Goal: Task Accomplishment & Management: Complete application form

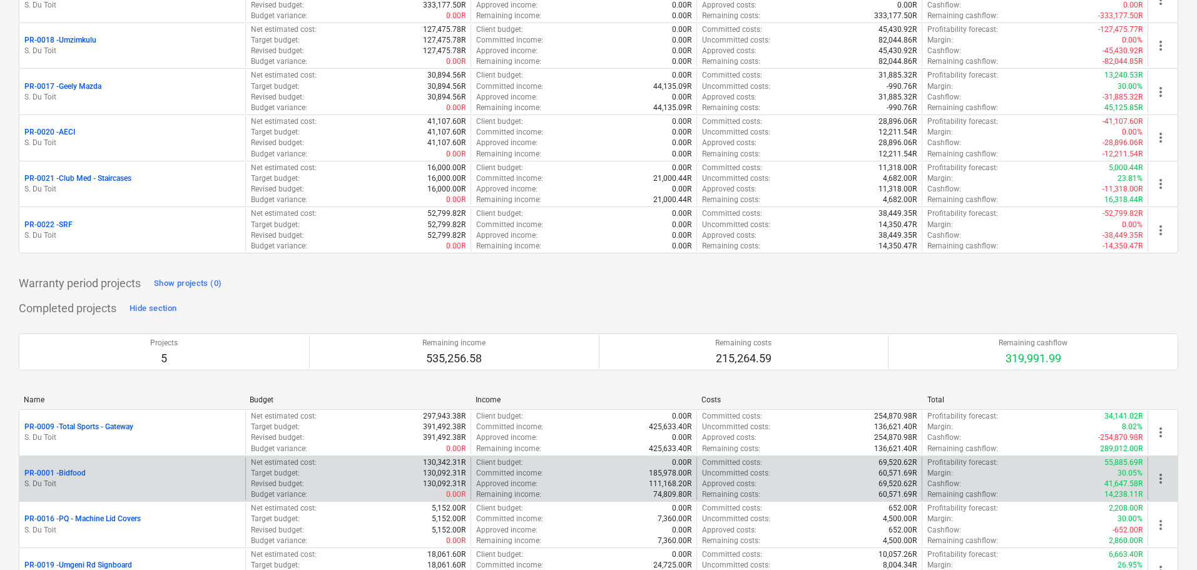
scroll to position [389, 0]
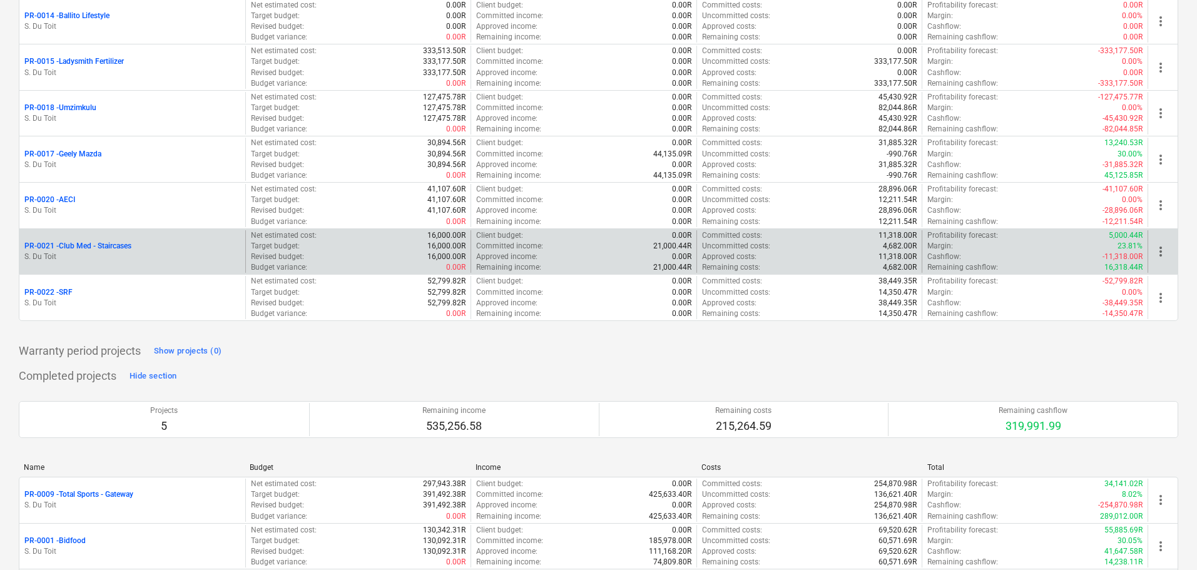
click at [1170, 252] on div "more_vert" at bounding box center [1163, 251] width 30 height 43
click at [1165, 252] on span "more_vert" at bounding box center [1160, 251] width 15 height 15
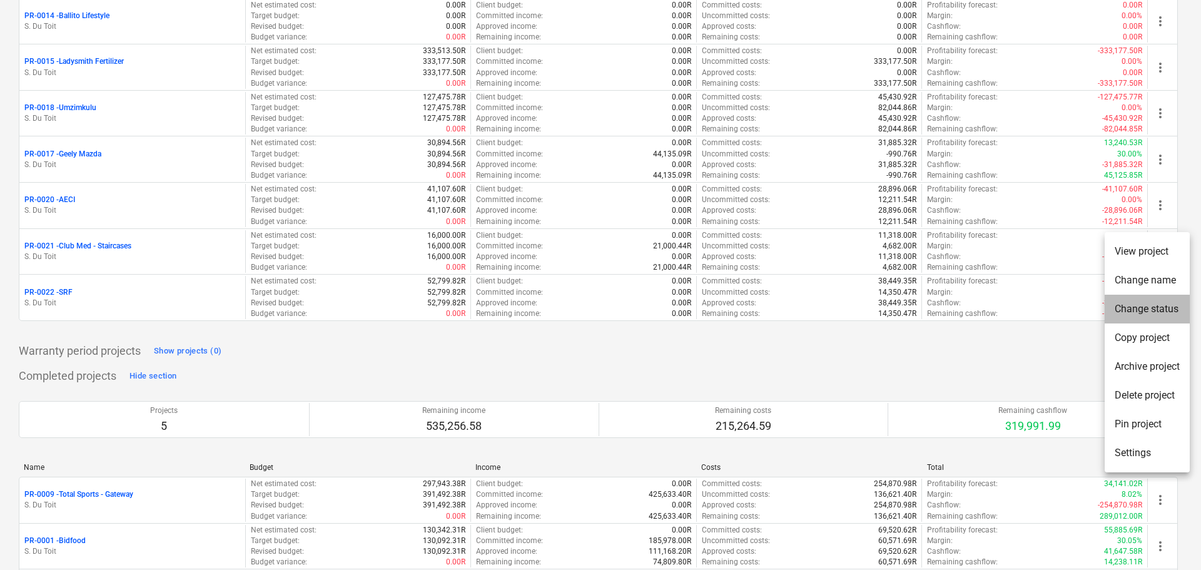
click at [1152, 315] on li "Change status" at bounding box center [1147, 309] width 85 height 29
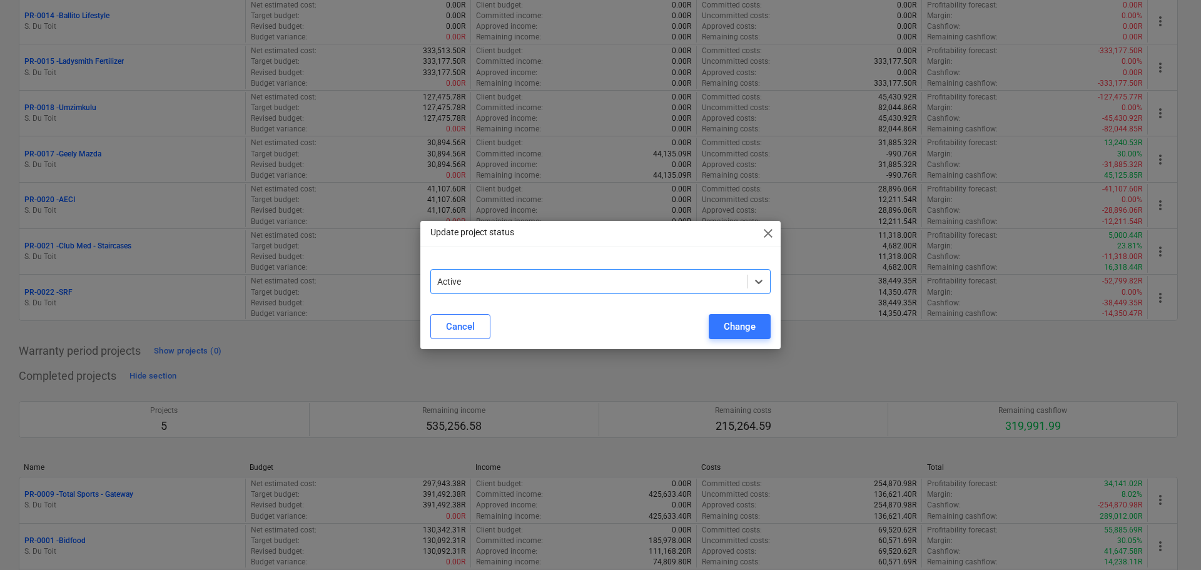
click at [559, 284] on div at bounding box center [588, 281] width 303 height 13
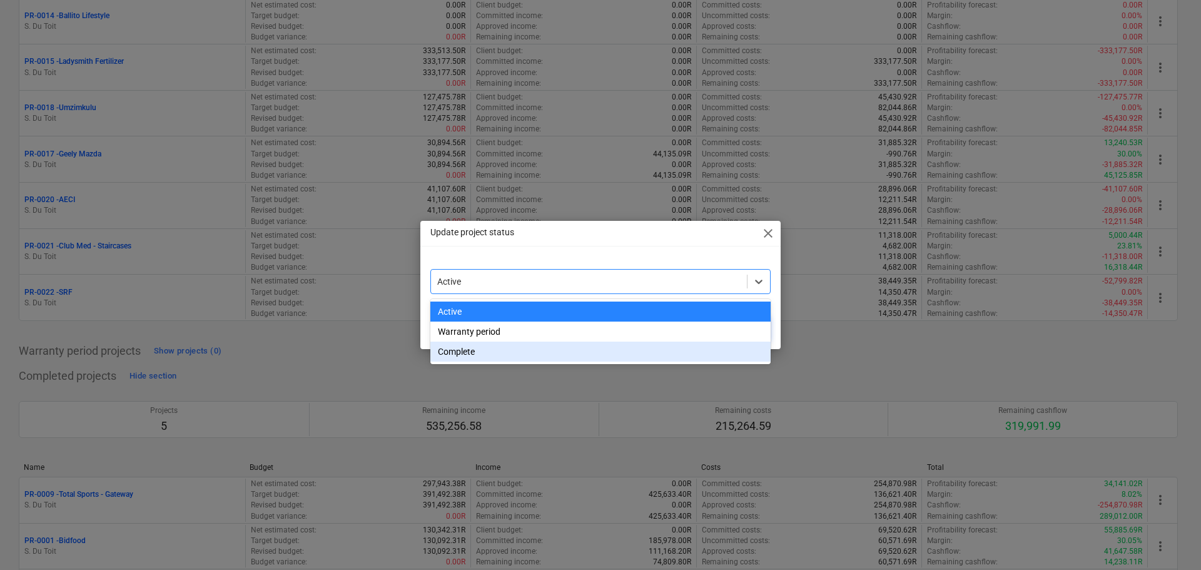
click at [566, 347] on div "Complete" at bounding box center [601, 352] width 340 height 20
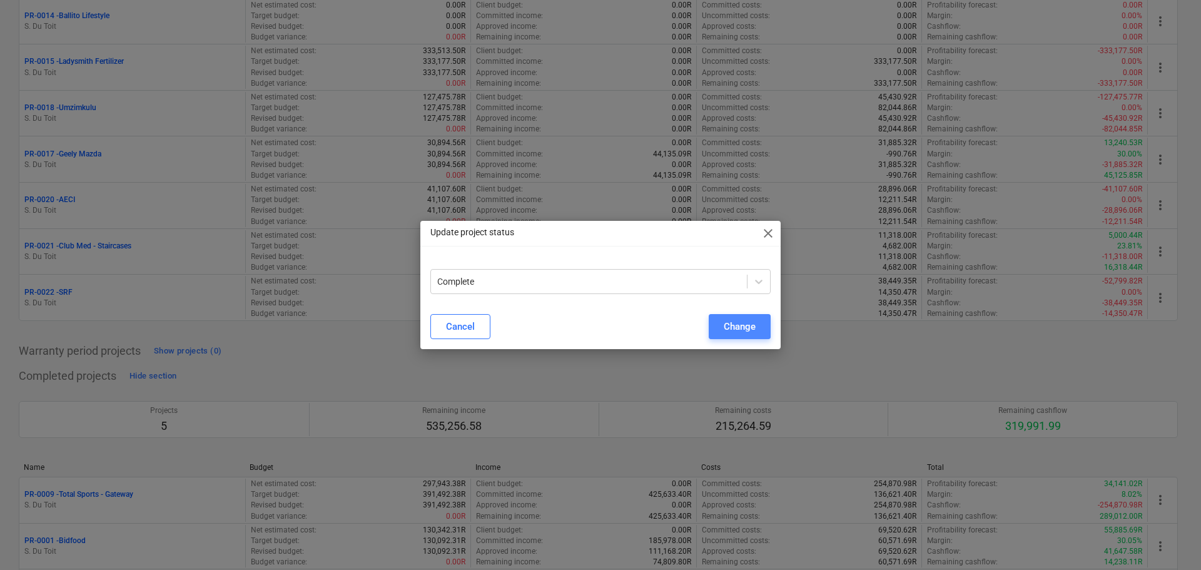
click at [740, 319] on div "Change" at bounding box center [740, 327] width 32 height 16
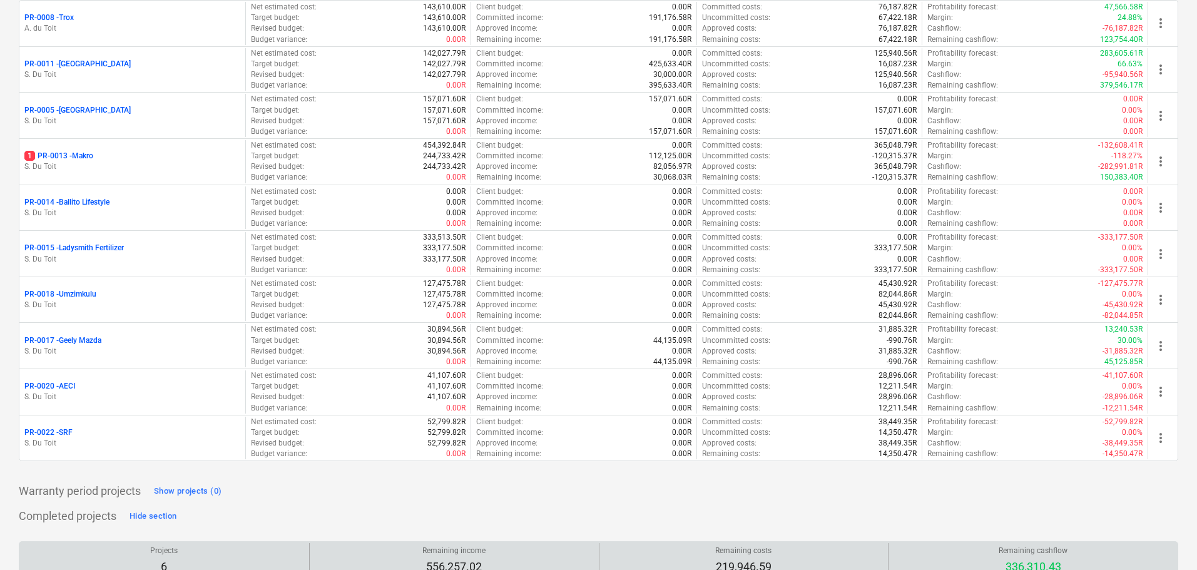
scroll to position [201, 0]
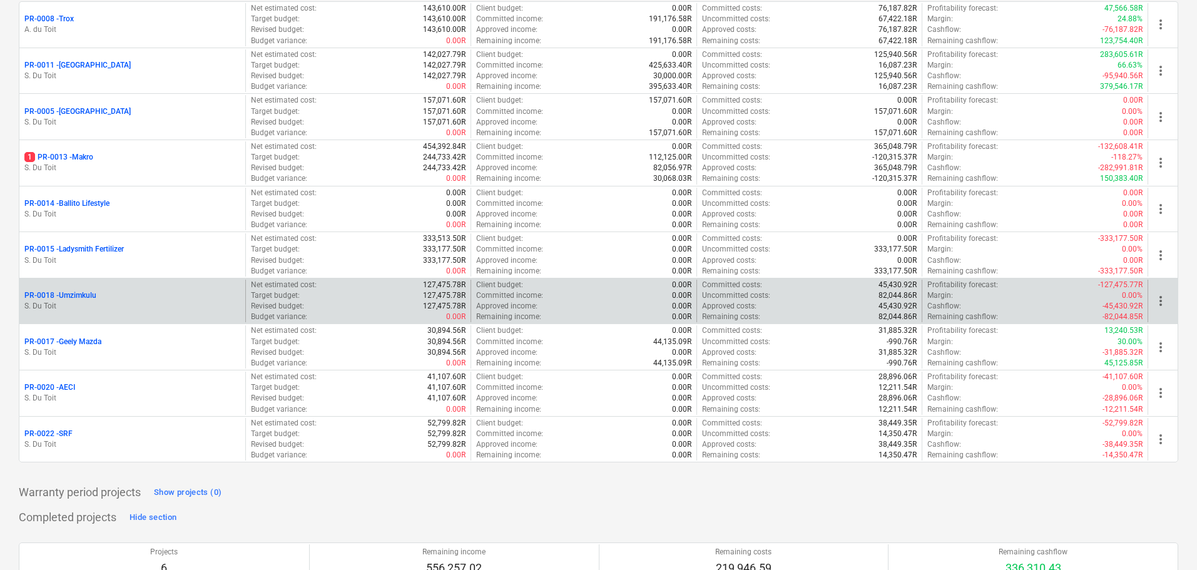
click at [399, 313] on div "Budget variance : 0.00R" at bounding box center [358, 317] width 215 height 11
click at [72, 304] on p "S. Du Toit" at bounding box center [132, 306] width 216 height 11
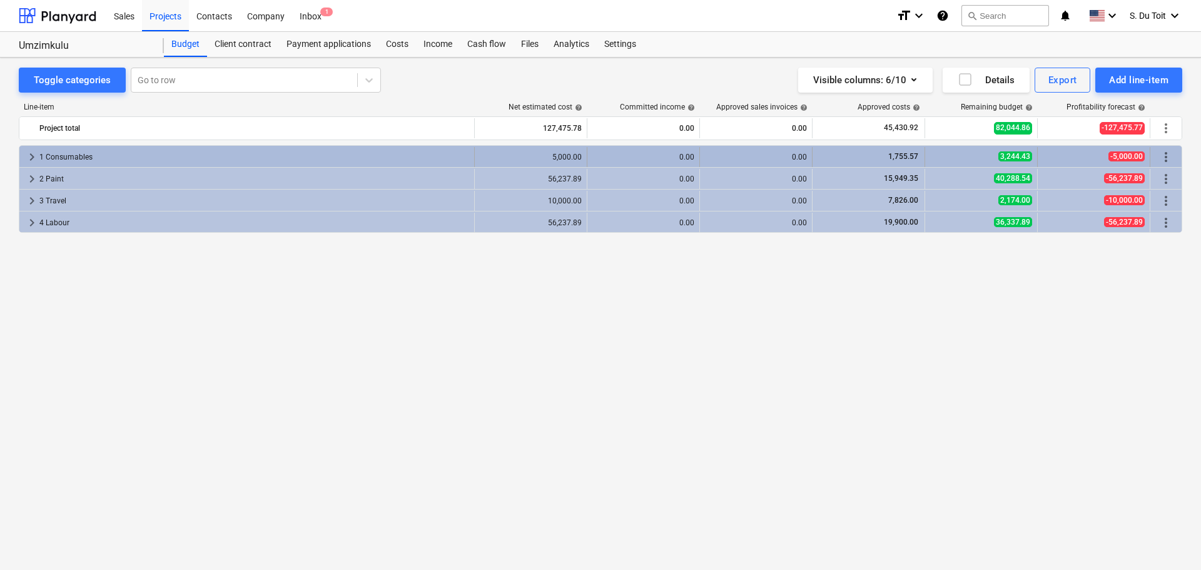
click at [327, 151] on div "1 Consumables" at bounding box center [254, 157] width 430 height 20
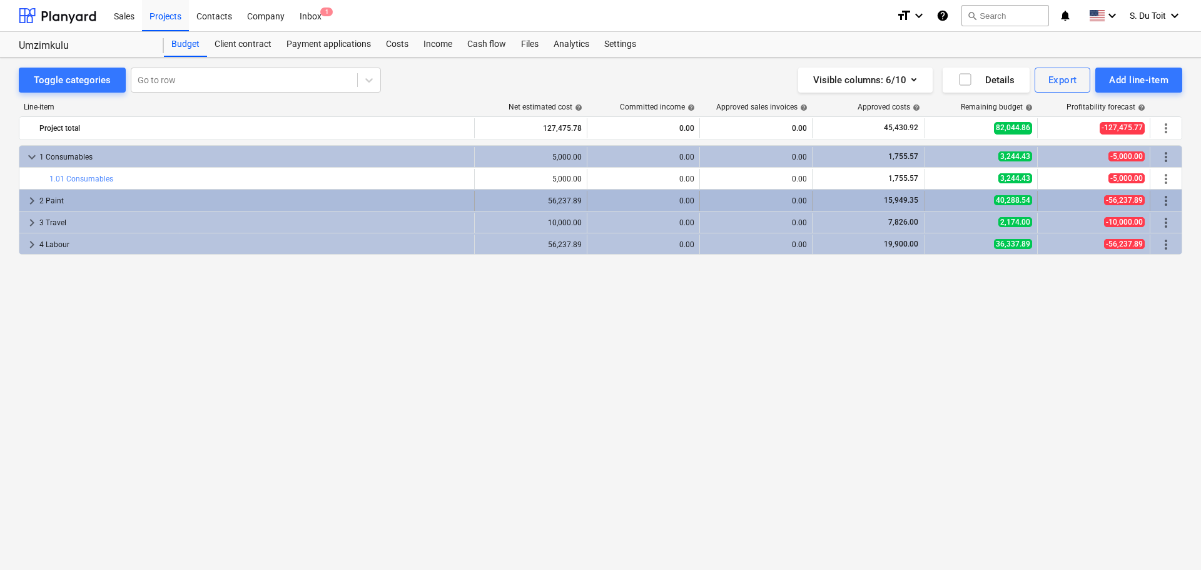
click at [362, 196] on div "2 Paint" at bounding box center [254, 201] width 430 height 20
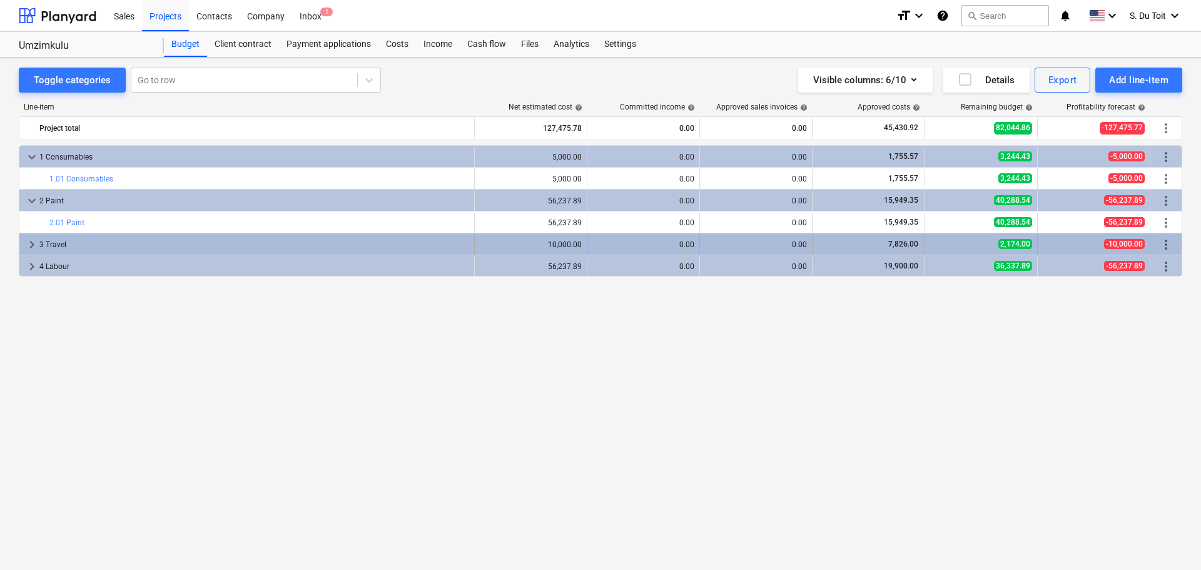
click at [347, 234] on div "keyboard_arrow_right 3 Travel 10,000.00 0.00 0.00 7,826.00 2,174.00 -10,000.00 …" at bounding box center [600, 243] width 1163 height 21
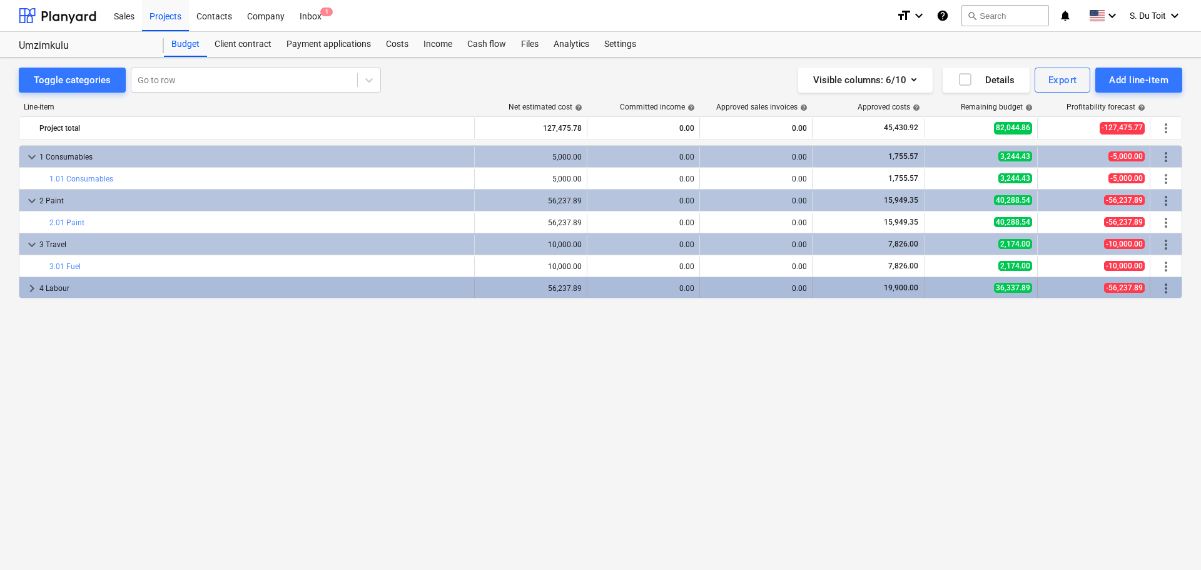
click at [337, 287] on div "4 Labour" at bounding box center [254, 288] width 430 height 20
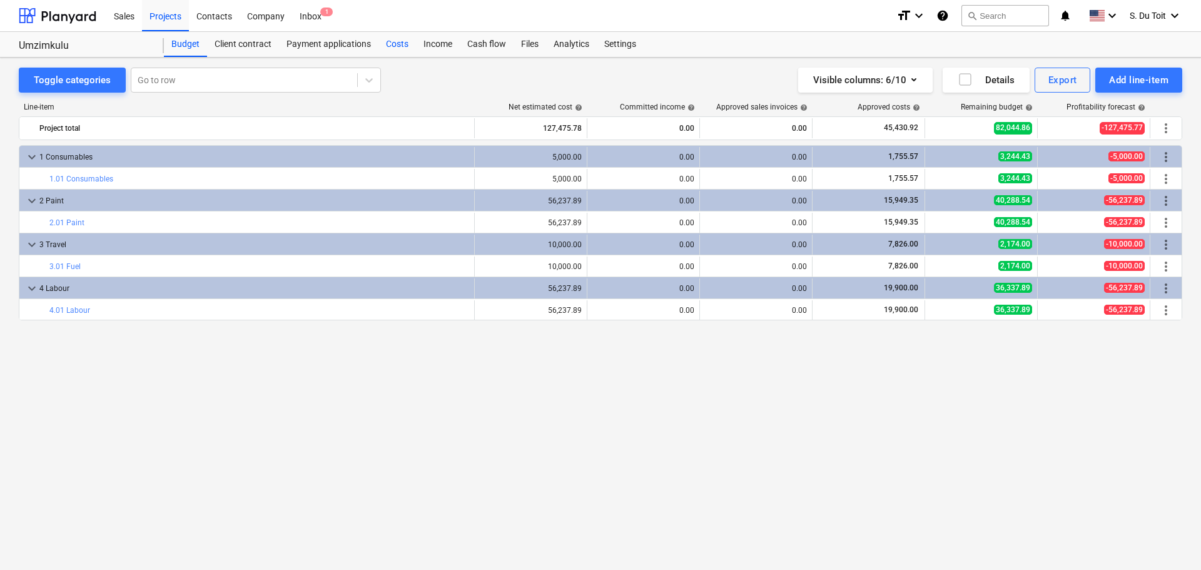
click at [387, 44] on div "Costs" at bounding box center [398, 44] width 38 height 25
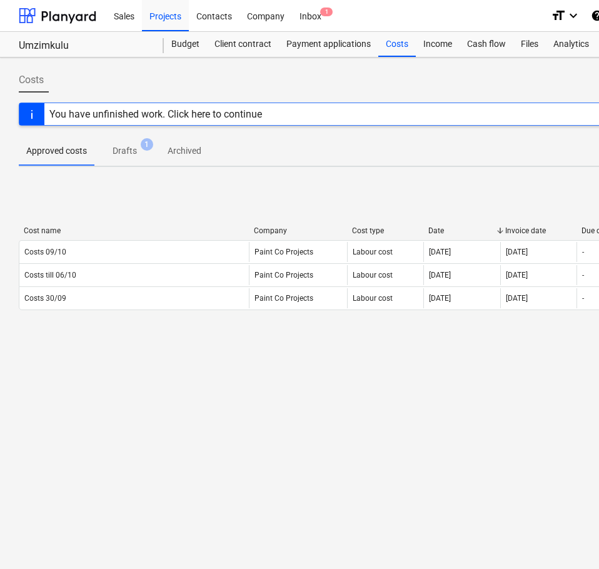
click at [313, 178] on div "< 1 > 50 rows Cost name Company Cost type Date Invoice date Due date Line-items…" at bounding box center [428, 271] width 818 height 188
click at [407, 214] on div "< 1 > 50 rows" at bounding box center [428, 208] width 818 height 25
drag, startPoint x: 524, startPoint y: 182, endPoint x: 598, endPoint y: 58, distance: 144.8
click at [524, 181] on div "< 1 > 50 rows Cost name Company Cost type Date Invoice date Due date Line-items…" at bounding box center [428, 270] width 818 height 179
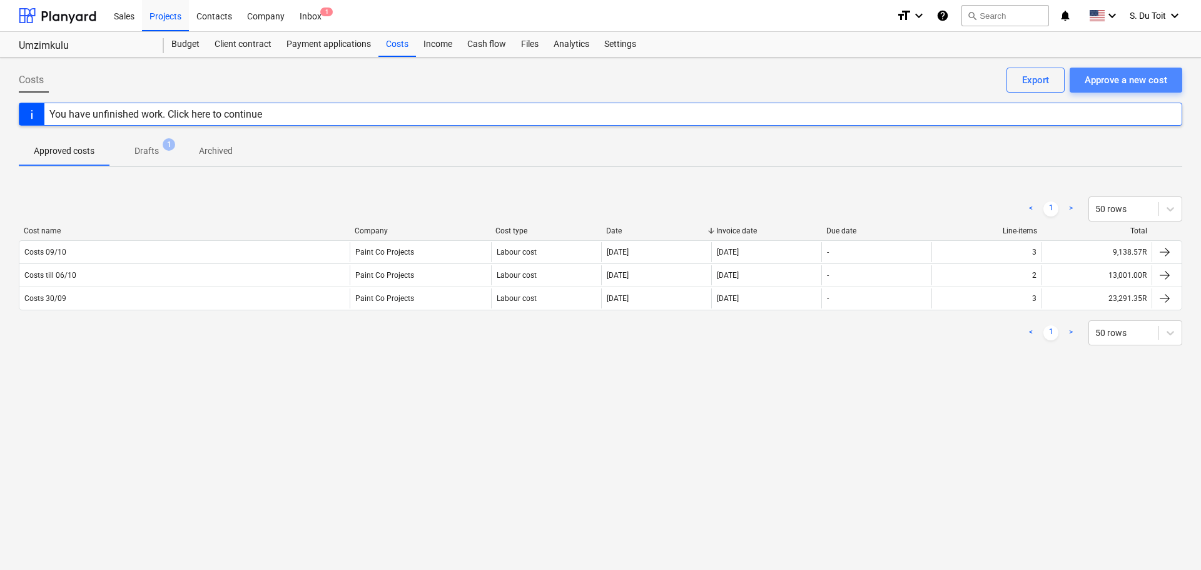
click at [1153, 86] on div "Approve a new cost" at bounding box center [1126, 80] width 83 height 16
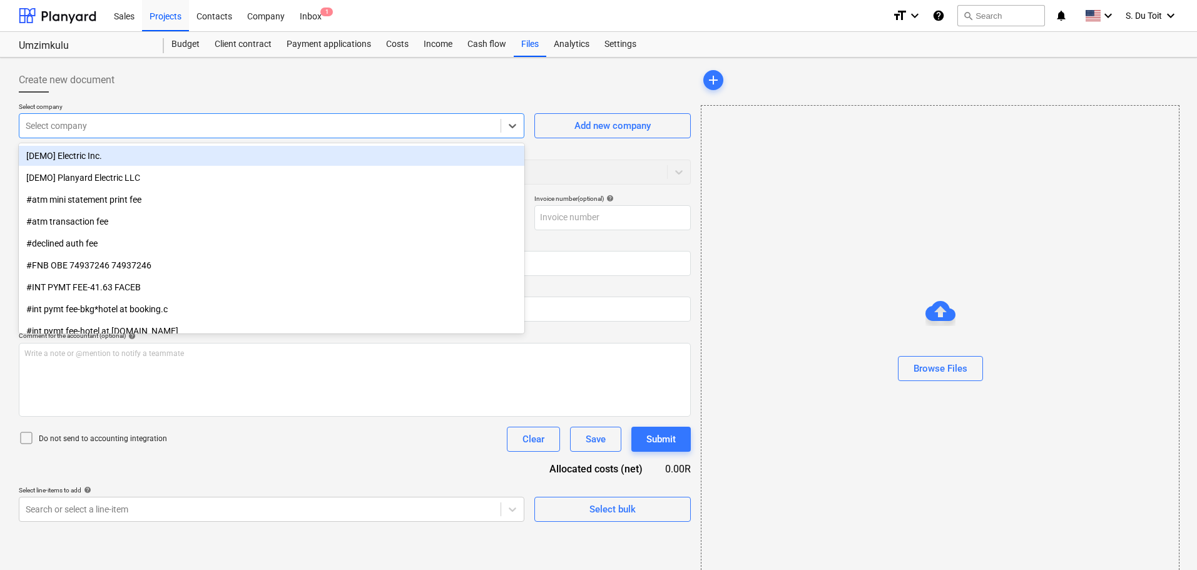
click at [193, 128] on div at bounding box center [260, 126] width 469 height 13
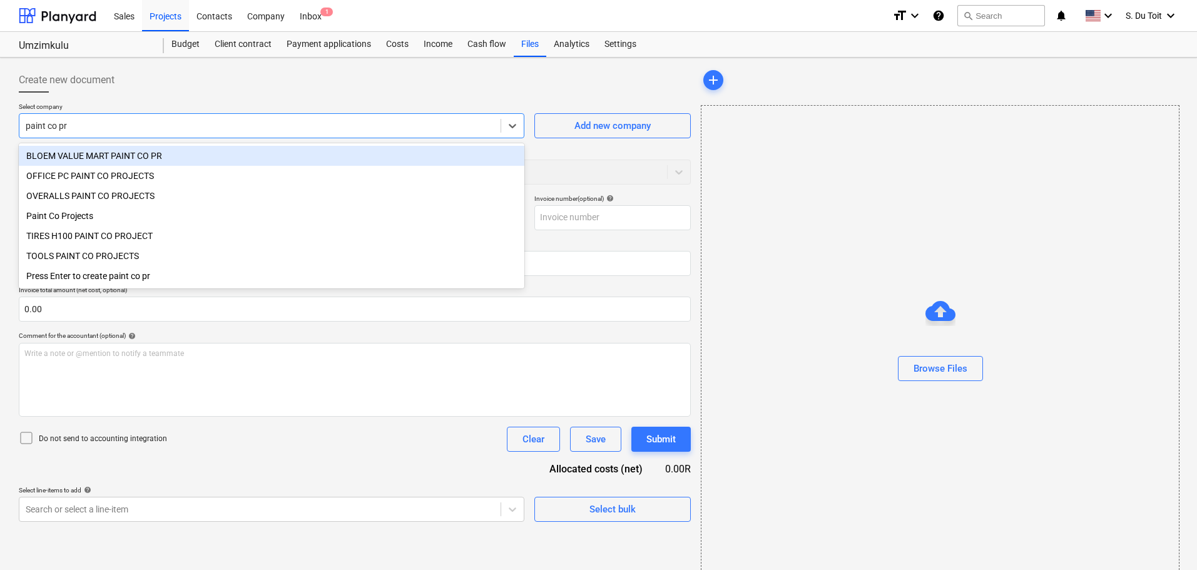
type input "paint co pro"
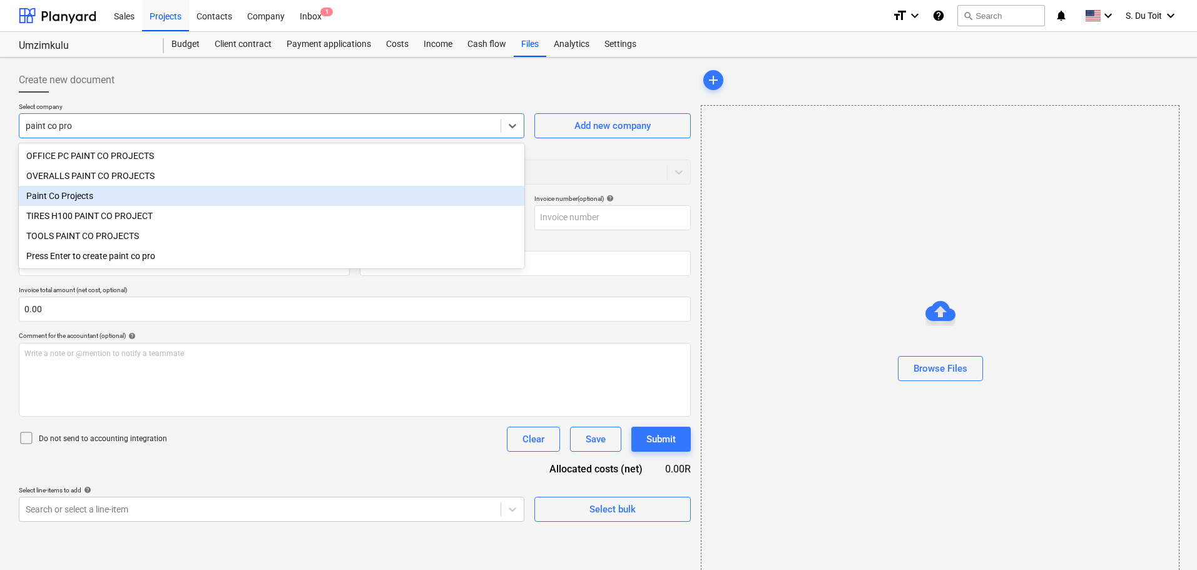
click at [173, 196] on div "Paint Co Projects" at bounding box center [272, 196] width 506 height 20
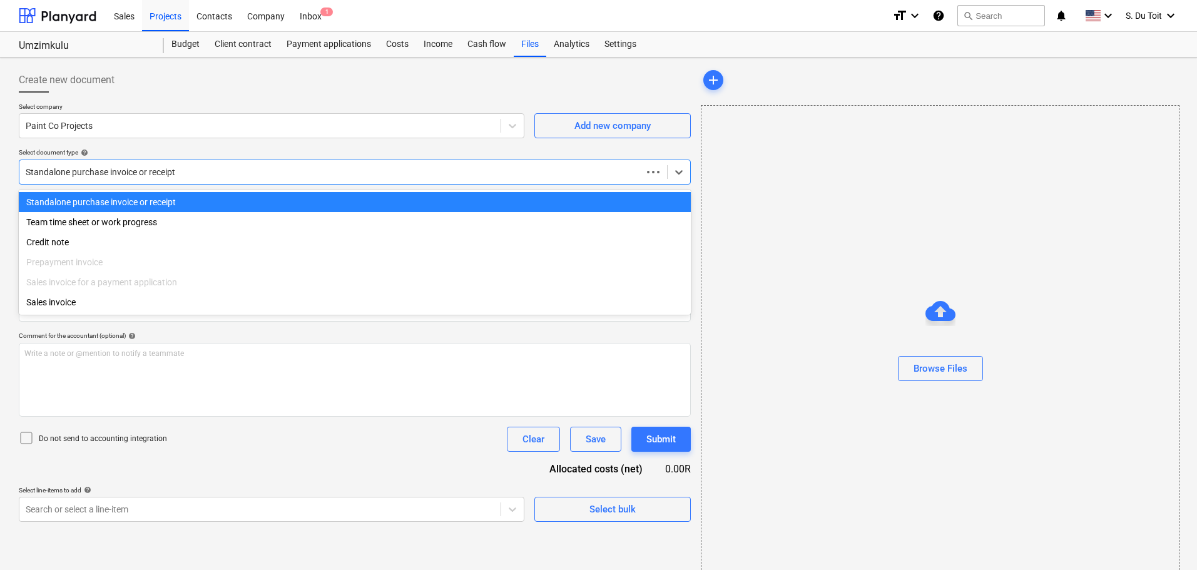
click at [190, 168] on div at bounding box center [331, 172] width 610 height 13
click at [190, 225] on div "Team time sheet or work progress" at bounding box center [355, 222] width 672 height 20
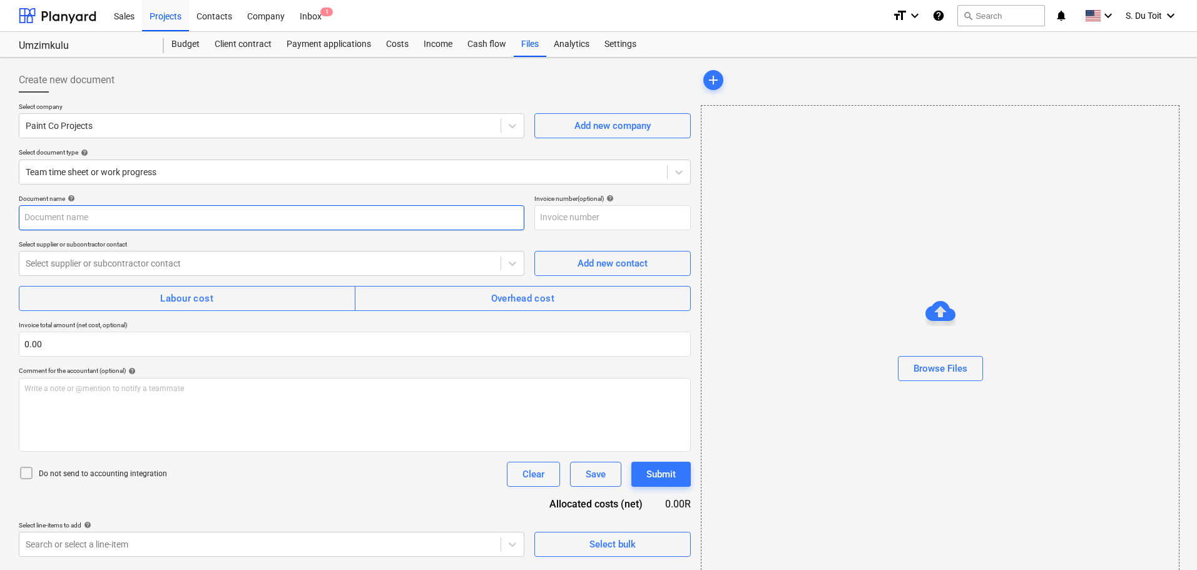
click at [171, 215] on input "text" at bounding box center [272, 217] width 506 height 25
type input "Costs till 10/10"
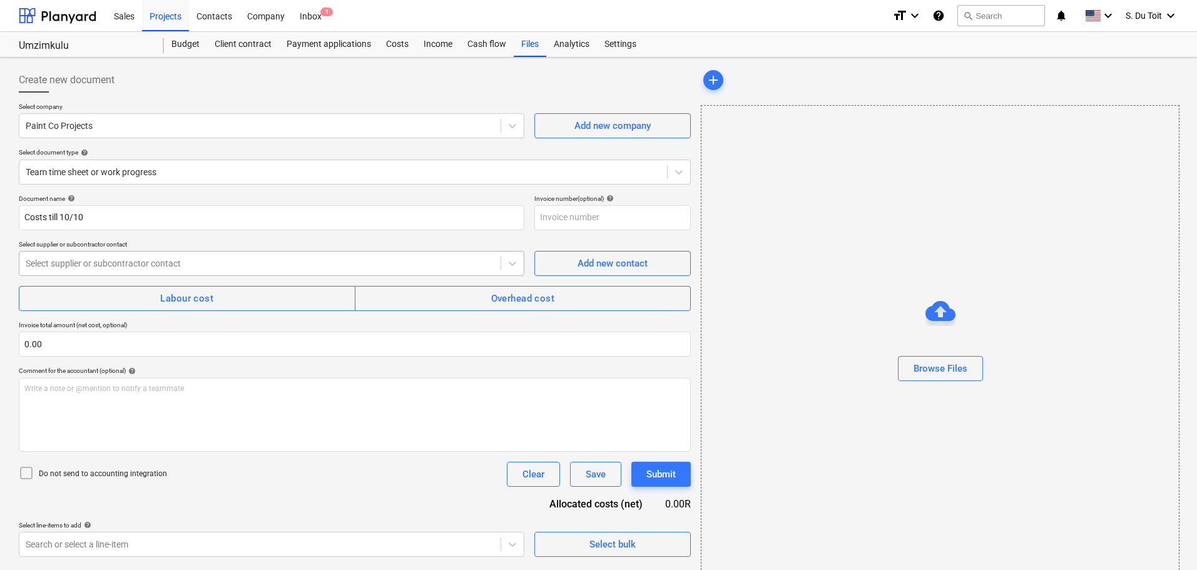
click at [143, 262] on div at bounding box center [260, 263] width 469 height 13
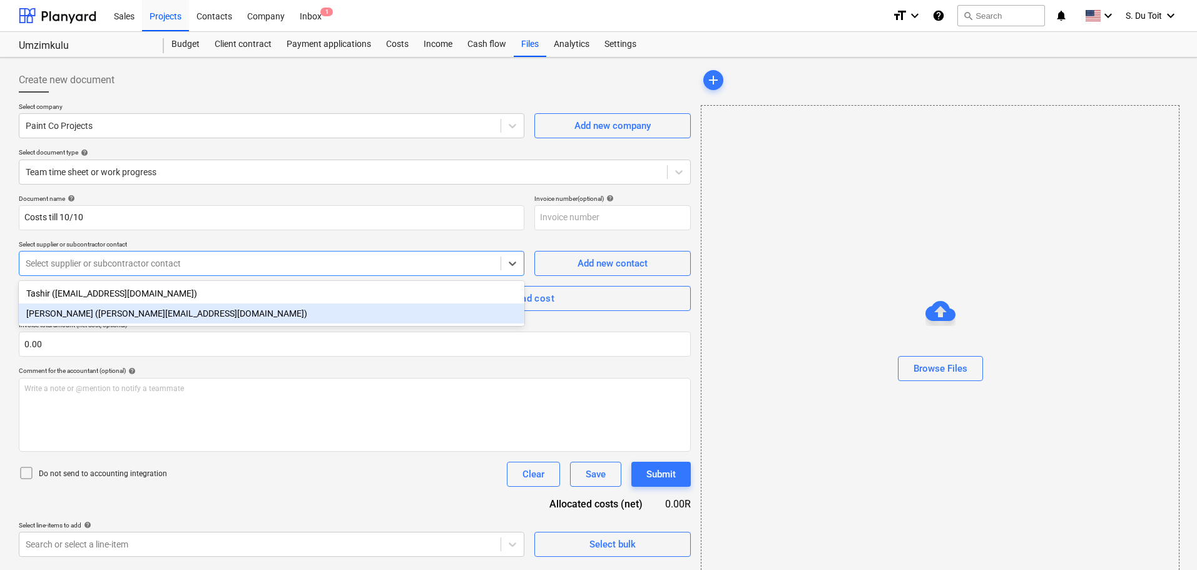
click at [163, 322] on div "[PERSON_NAME] ([PERSON_NAME][EMAIL_ADDRESS][DOMAIN_NAME])" at bounding box center [272, 313] width 506 height 20
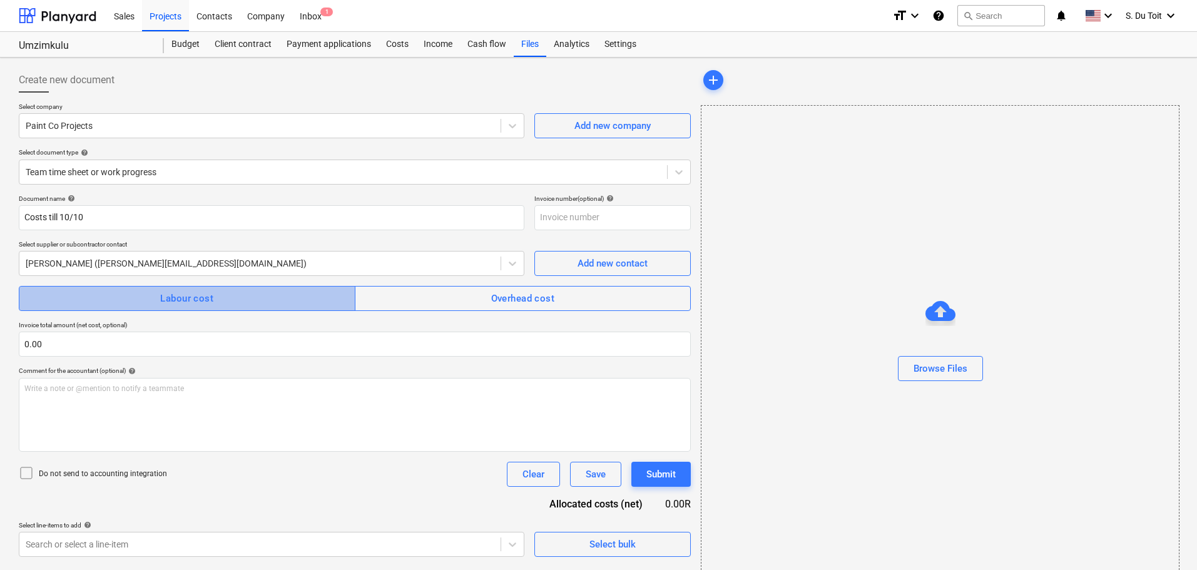
click at [185, 291] on div "Labour cost" at bounding box center [186, 298] width 53 height 16
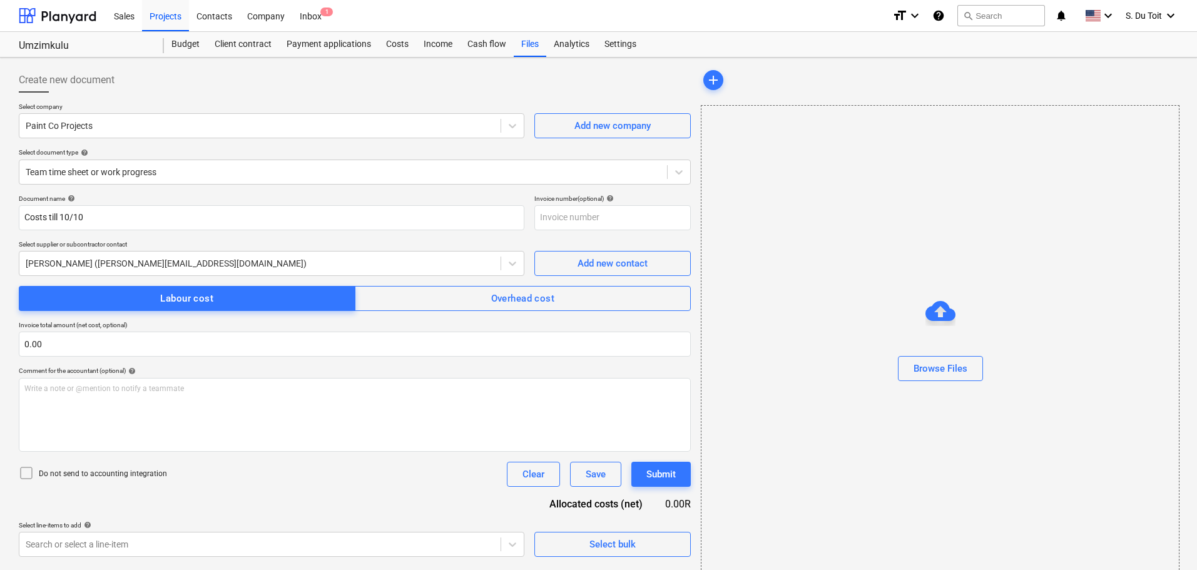
click at [102, 477] on p "Do not send to accounting integration" at bounding box center [103, 474] width 128 height 11
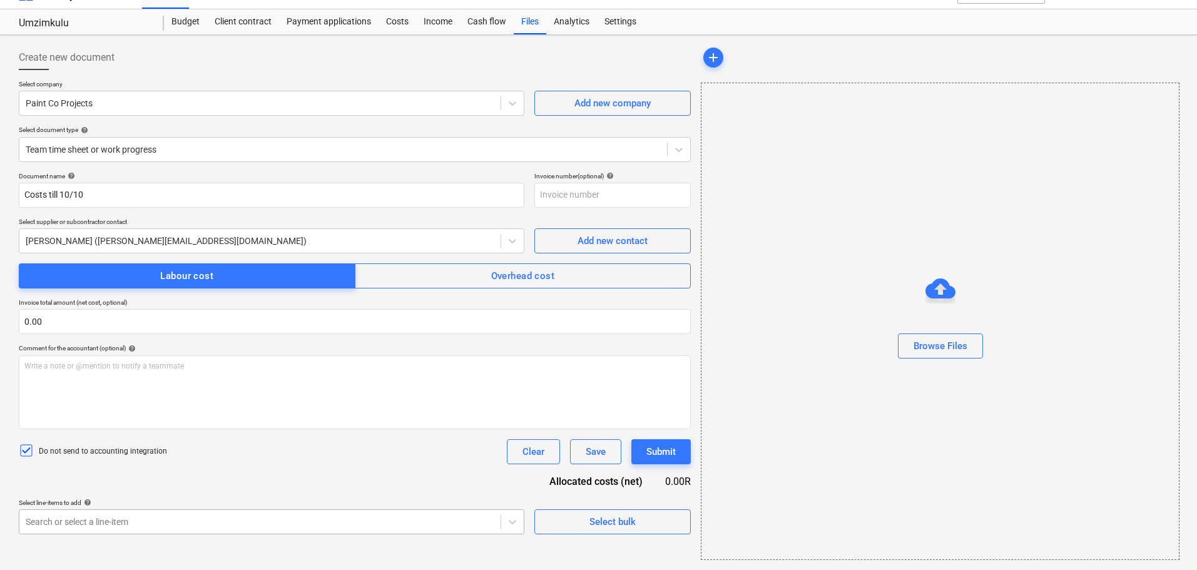
click at [86, 522] on body "Sales Projects Contacts Company Inbox 1 format_size keyboard_arrow_down help se…" at bounding box center [598, 262] width 1197 height 570
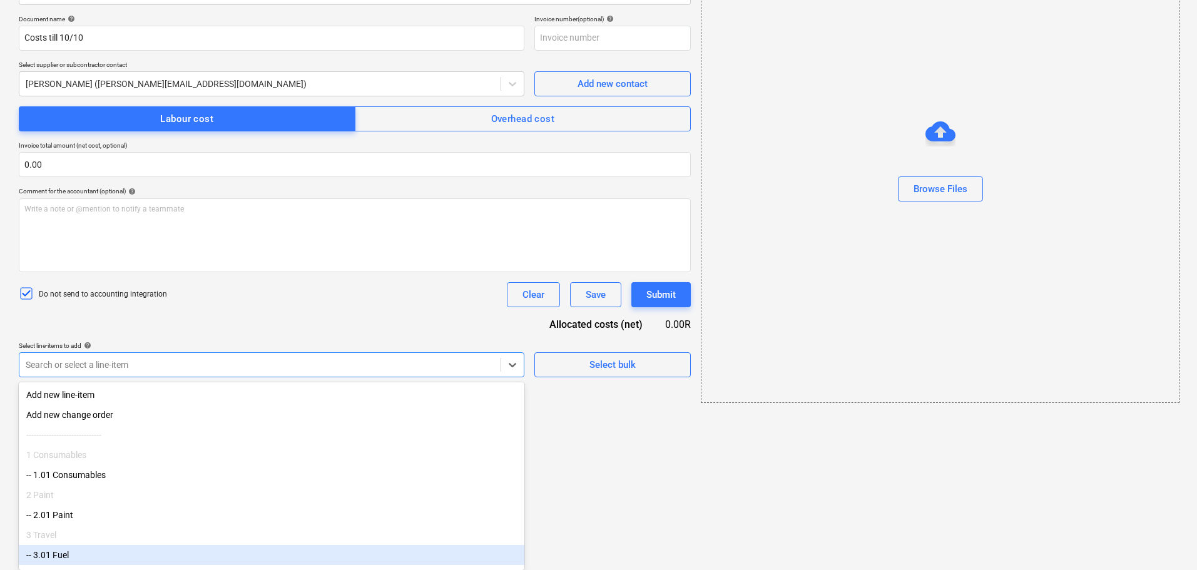
scroll to position [44, 0]
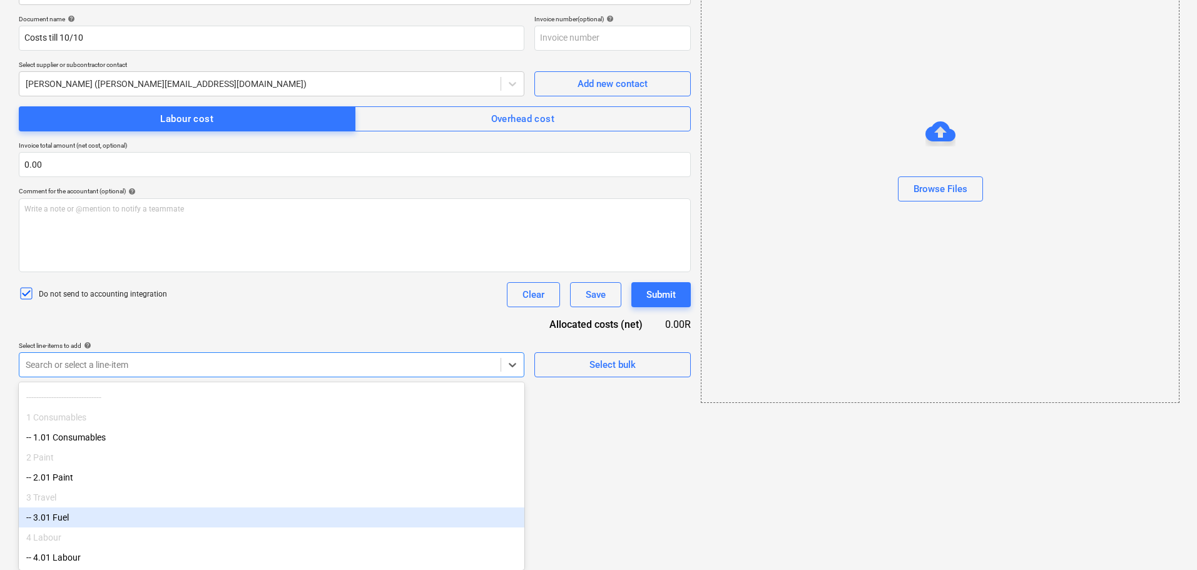
click at [133, 529] on div "4 Labour" at bounding box center [272, 537] width 506 height 20
click at [133, 518] on div "-- 3.01 Fuel" at bounding box center [272, 517] width 506 height 20
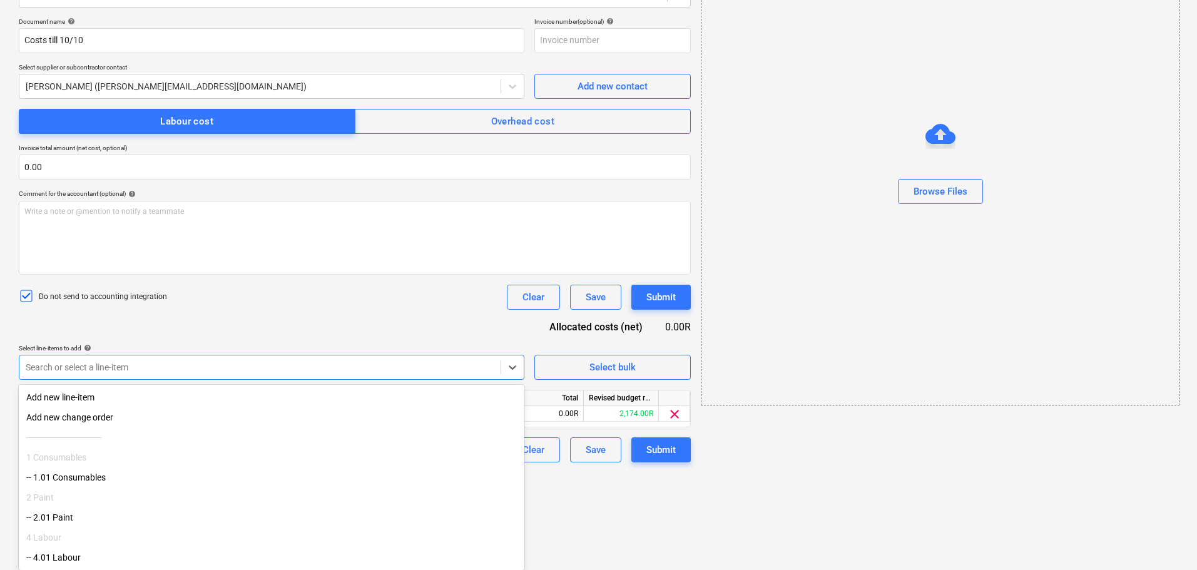
scroll to position [3, 0]
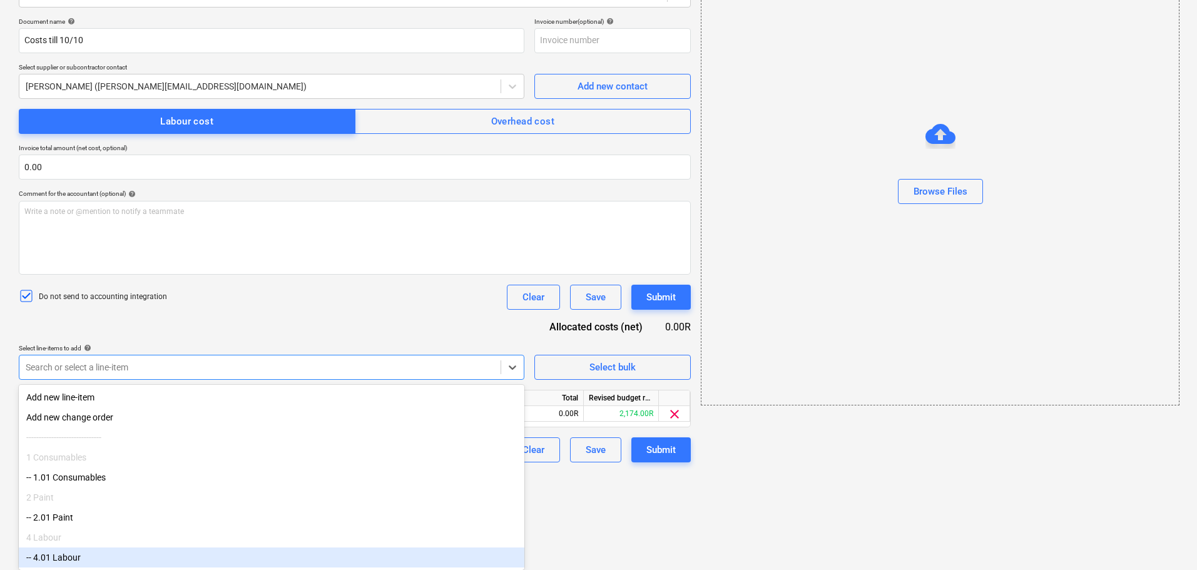
click at [132, 568] on div "-- 4.01 Labour" at bounding box center [272, 558] width 506 height 20
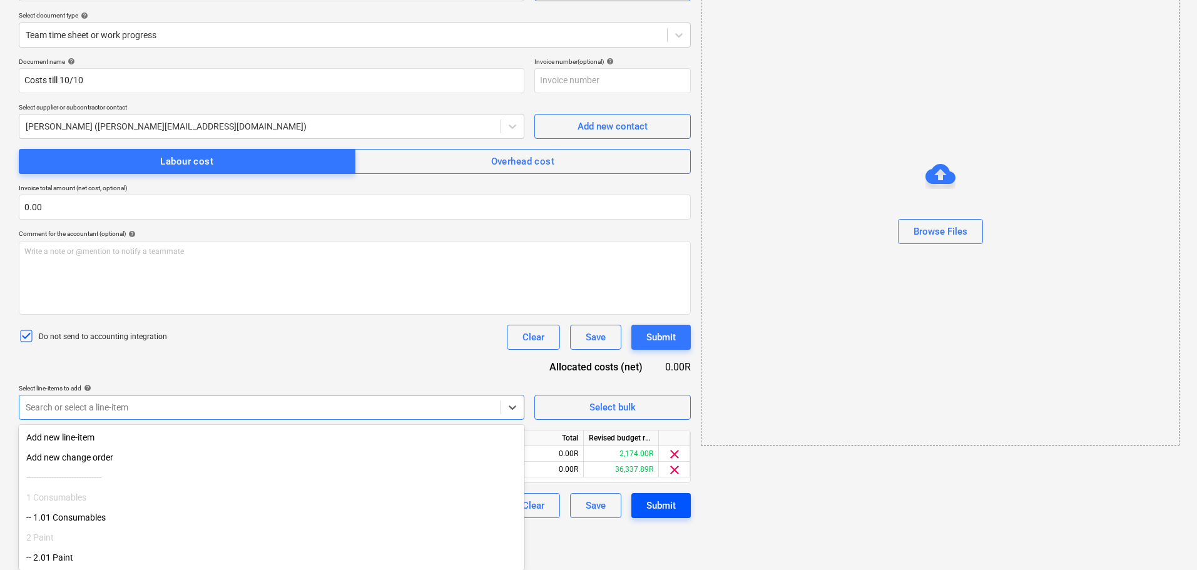
scroll to position [95, 0]
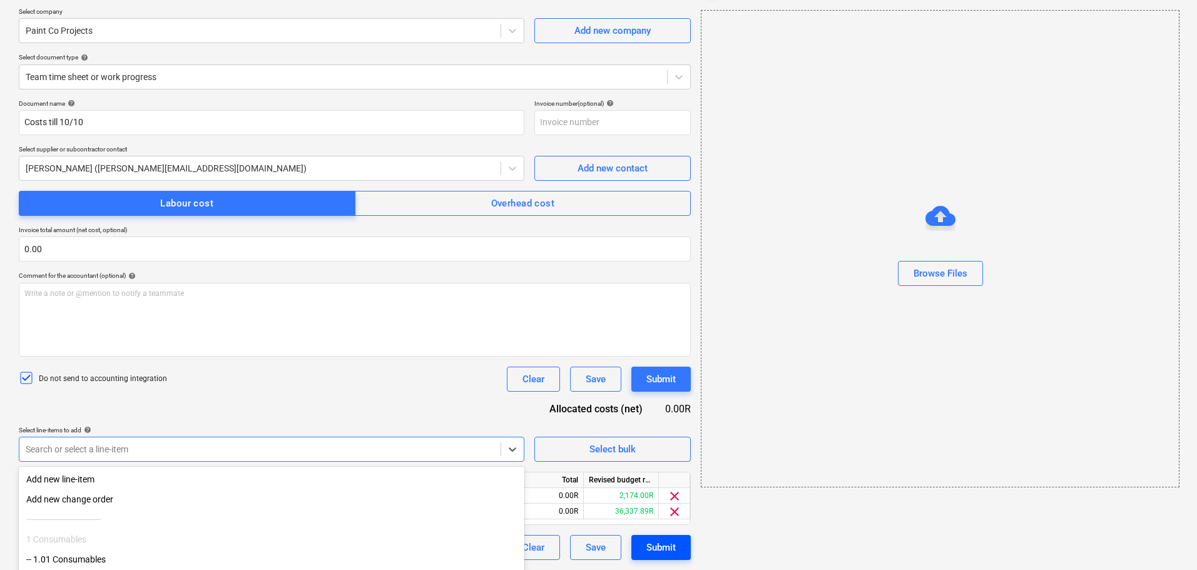
click at [660, 475] on html "Sales Projects Contacts Company Inbox 1 format_size keyboard_arrow_down help se…" at bounding box center [598, 190] width 1197 height 570
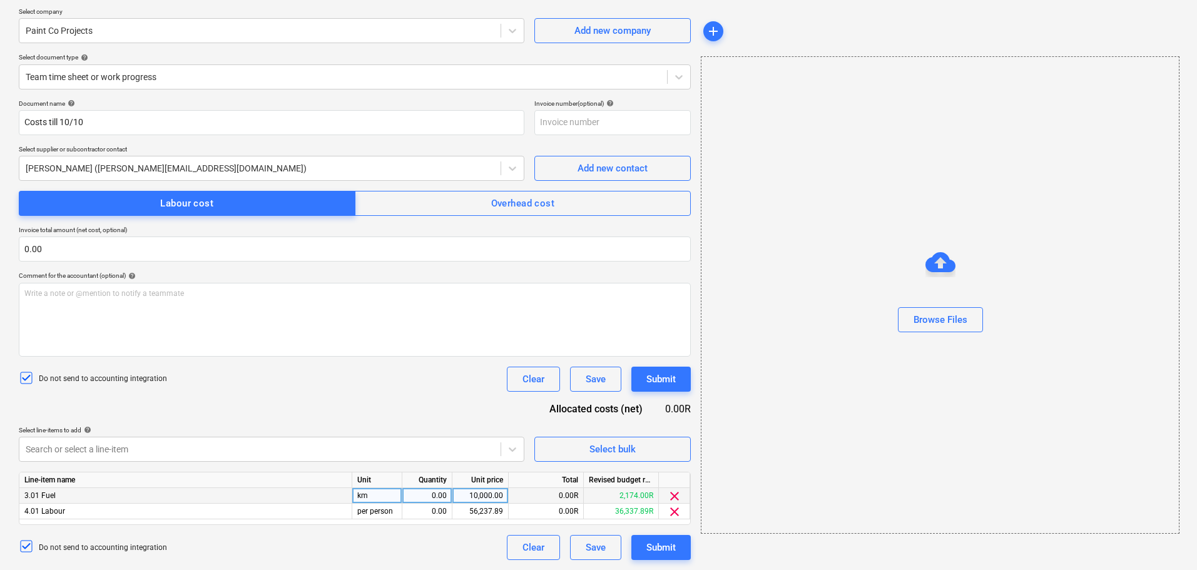
click at [410, 492] on div "0.00" at bounding box center [426, 496] width 39 height 16
type input "1"
click at [442, 516] on div "0.00" at bounding box center [426, 512] width 39 height 16
type input "1"
click at [473, 486] on div "Unit price" at bounding box center [480, 480] width 56 height 16
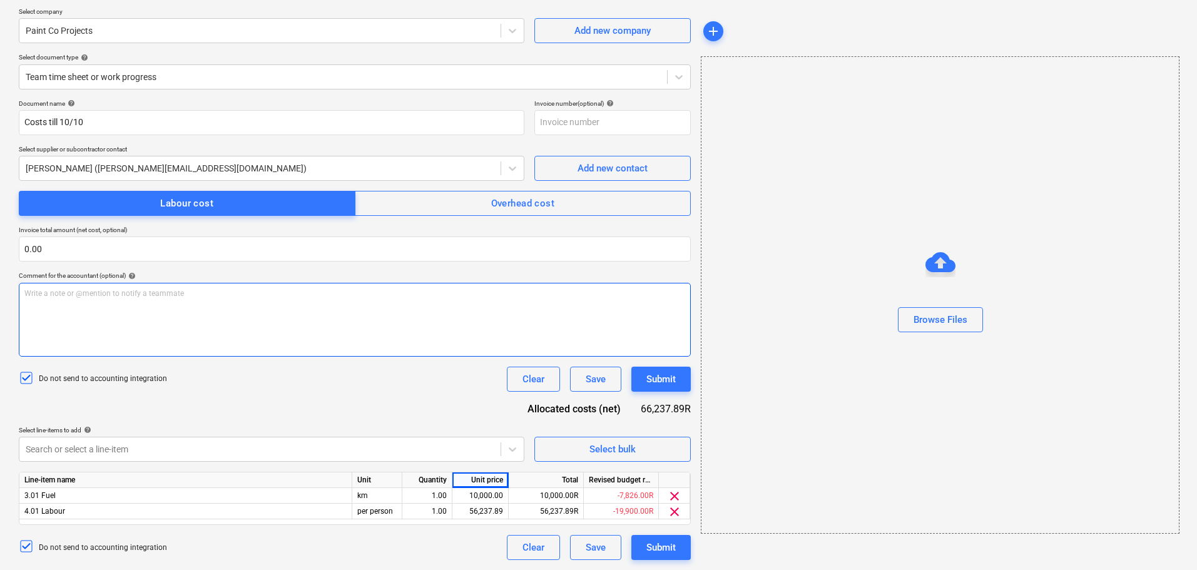
click at [317, 302] on div "Write a note or @mention to notify a teammate [PERSON_NAME]" at bounding box center [355, 320] width 672 height 74
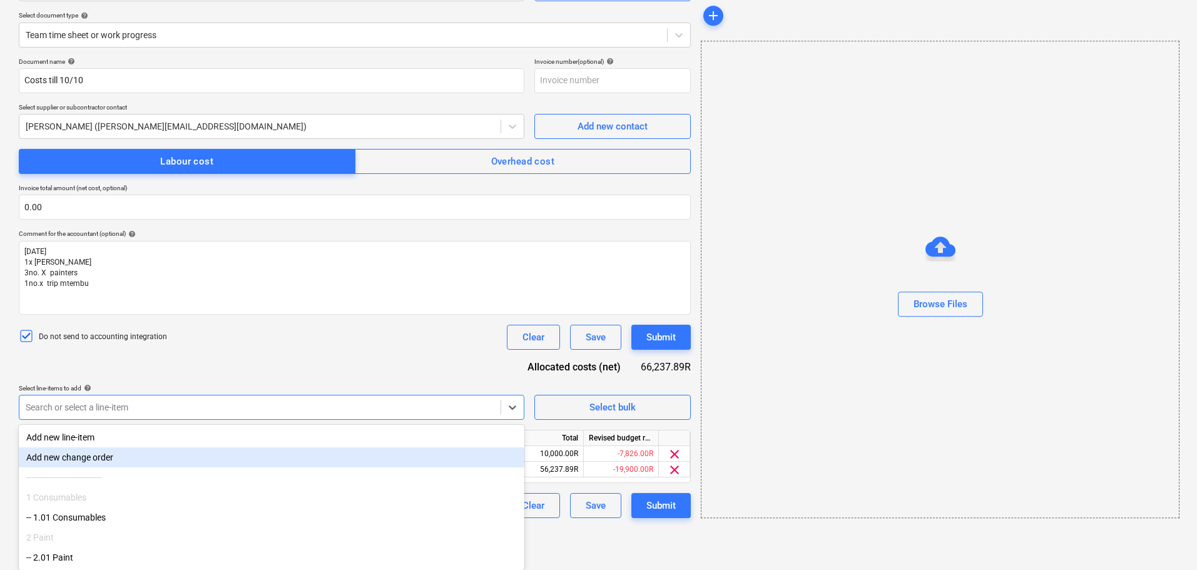
click at [302, 433] on body "Sales Projects Contacts Company Inbox 1 format_size keyboard_arrow_down help se…" at bounding box center [598, 148] width 1197 height 570
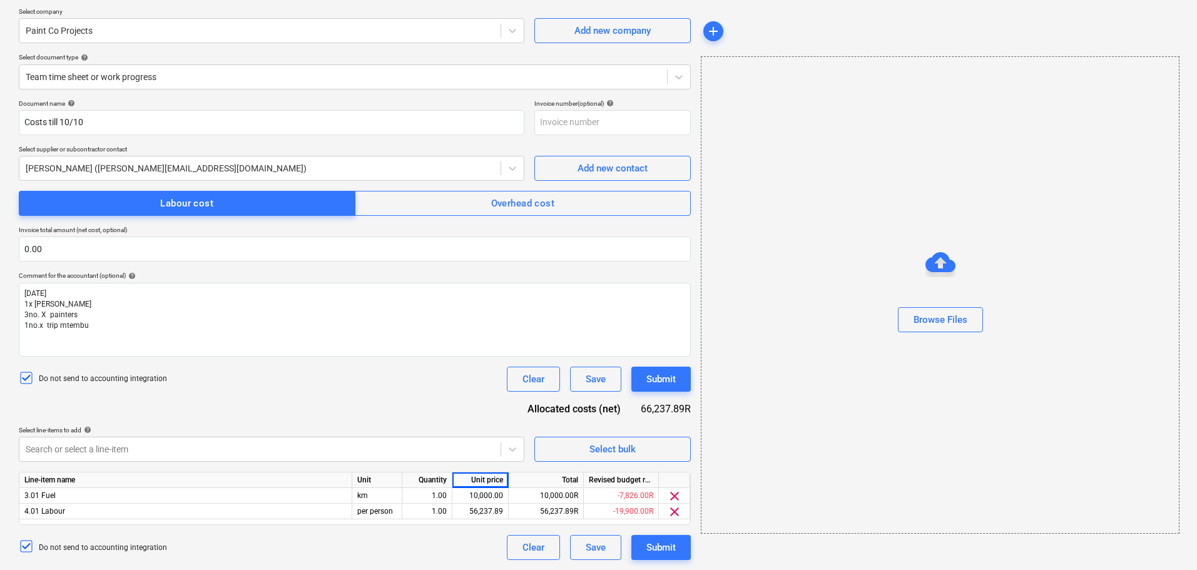
click at [305, 357] on div "Document name help Costs till 10/10 Invoice number (optional) help Select suppl…" at bounding box center [355, 329] width 672 height 461
click at [258, 344] on div "Friday 1x foreman 3no. X painters 1no.x trip mtembu" at bounding box center [355, 320] width 672 height 74
click at [476, 510] on div "56,237.89" at bounding box center [480, 512] width 46 height 16
type input "1700"
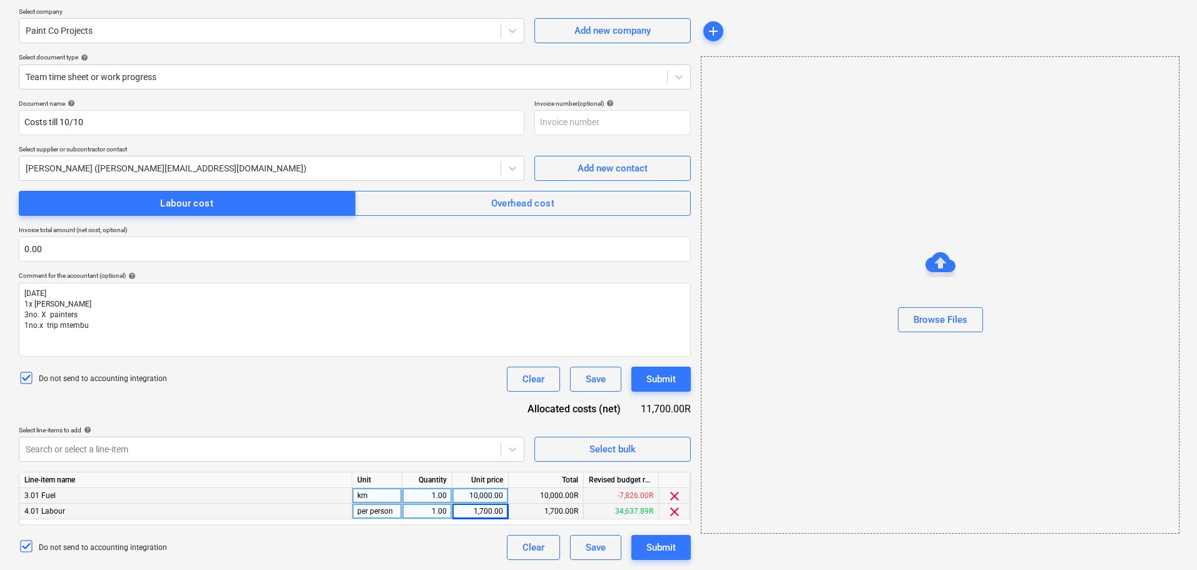
click at [492, 494] on div "10,000.00" at bounding box center [480, 496] width 46 height 16
type input "1086.8"
click at [400, 350] on div "Friday 1x foreman 3no. X painters 1no.x trip mtembu" at bounding box center [355, 320] width 672 height 74
click at [667, 380] on div "Submit" at bounding box center [660, 379] width 29 height 16
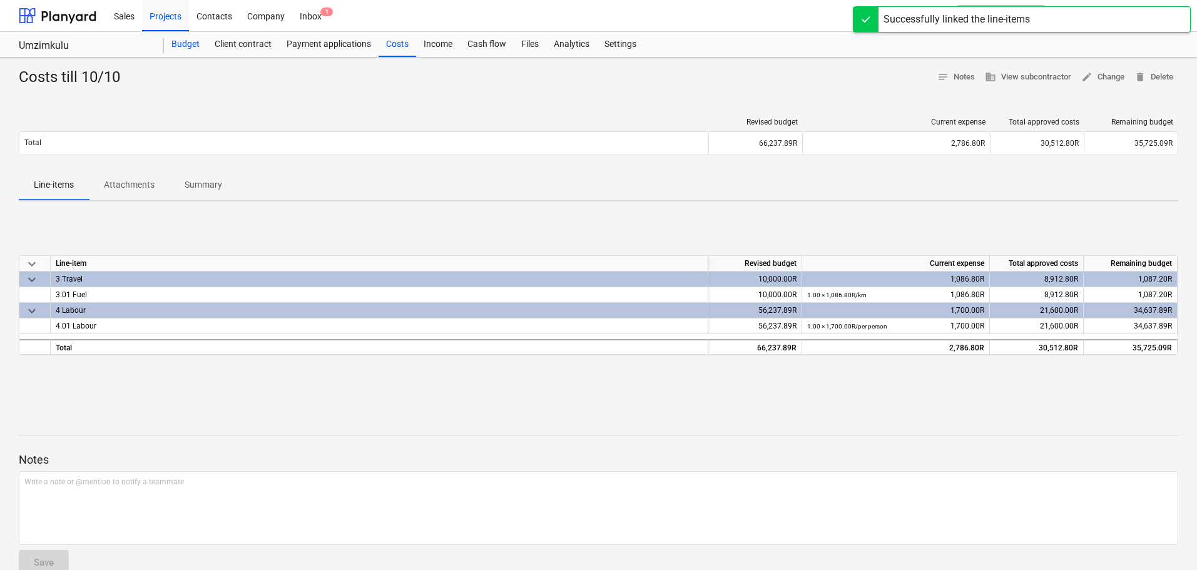
click at [180, 39] on div "Budget" at bounding box center [185, 44] width 43 height 25
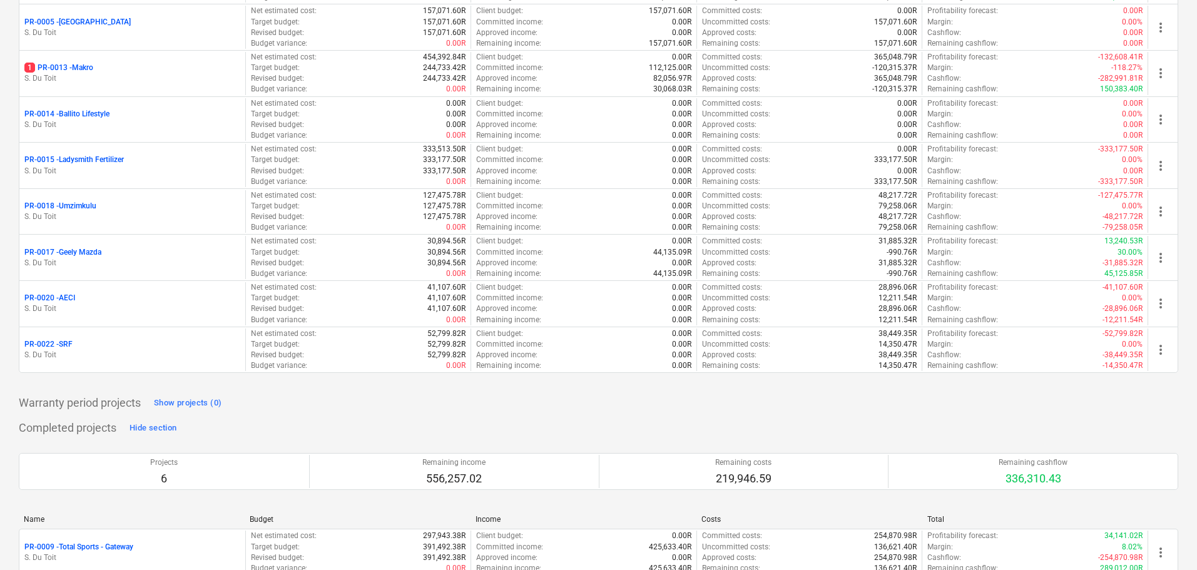
scroll to position [313, 0]
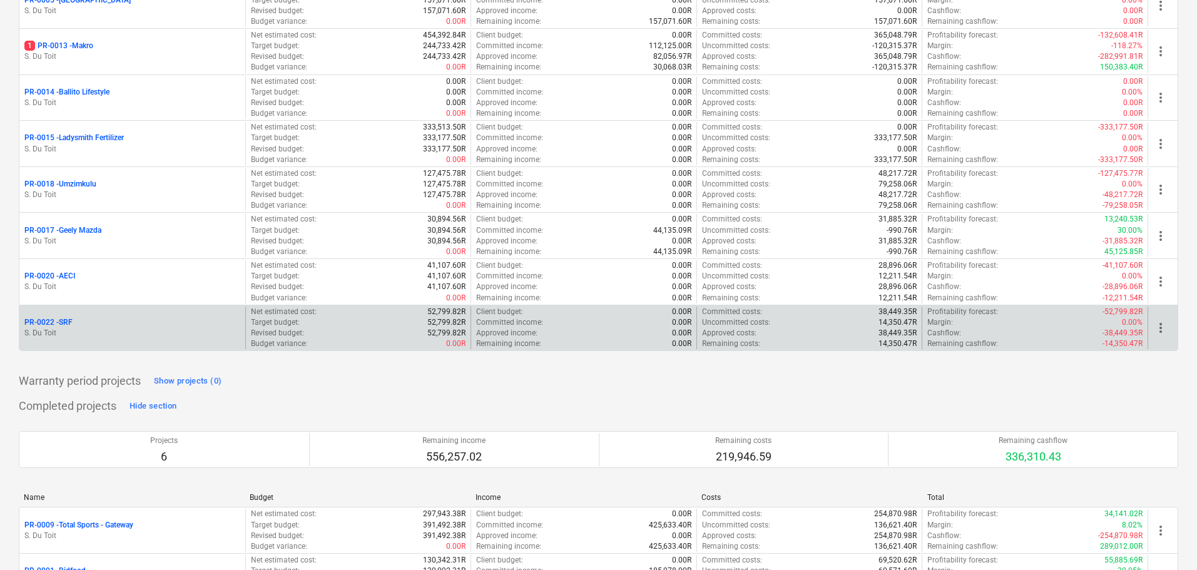
click at [153, 328] on p "S. Du Toit" at bounding box center [132, 333] width 216 height 11
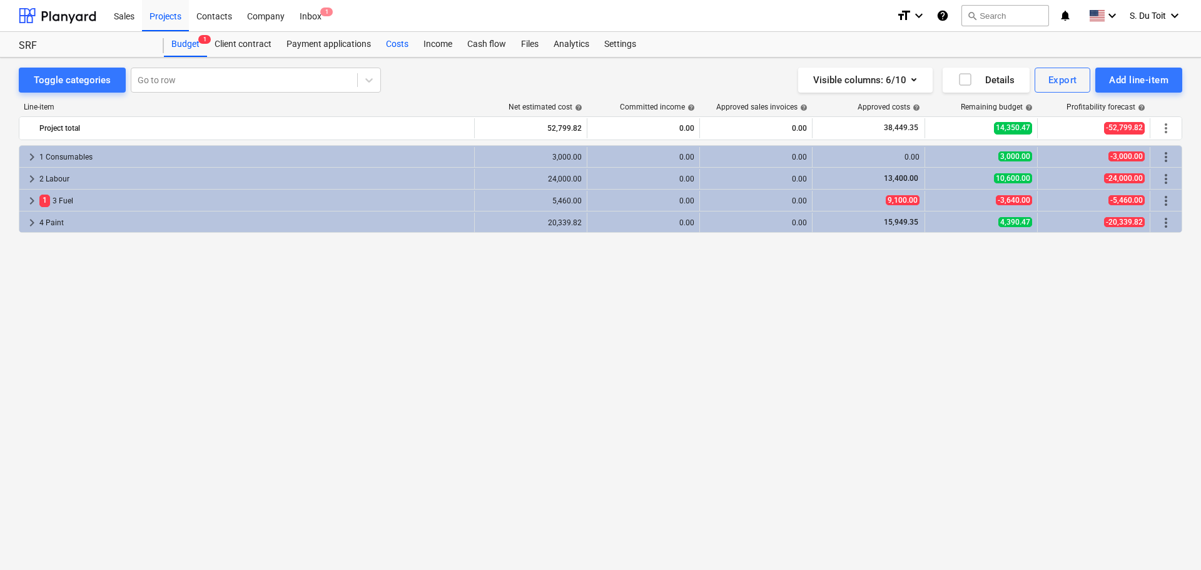
click at [405, 43] on div "Costs" at bounding box center [398, 44] width 38 height 25
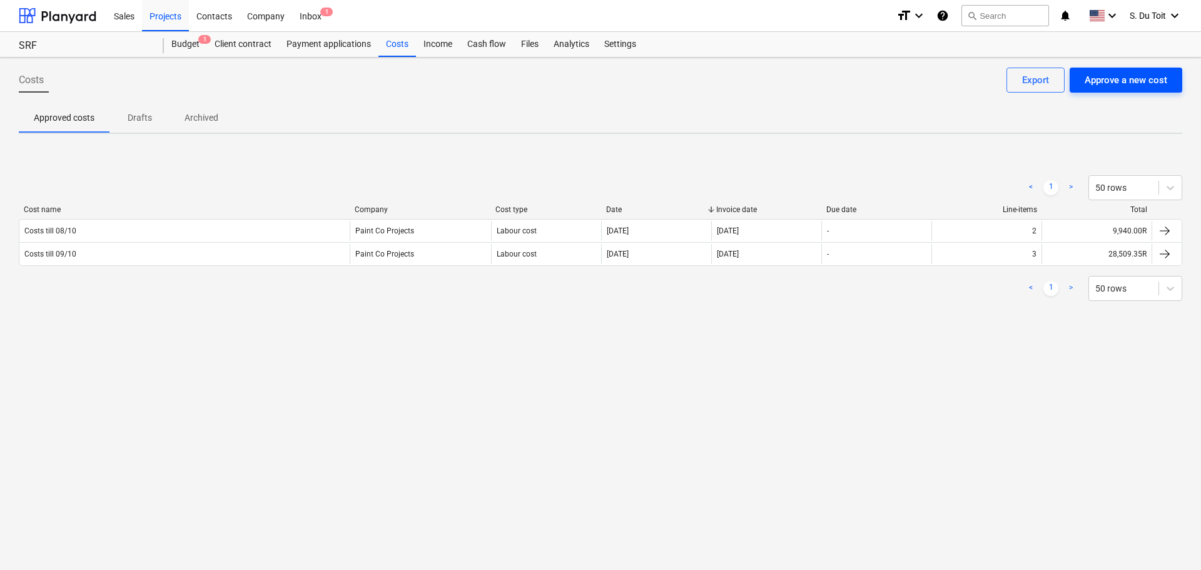
click at [1119, 79] on div "Approve a new cost" at bounding box center [1126, 80] width 83 height 16
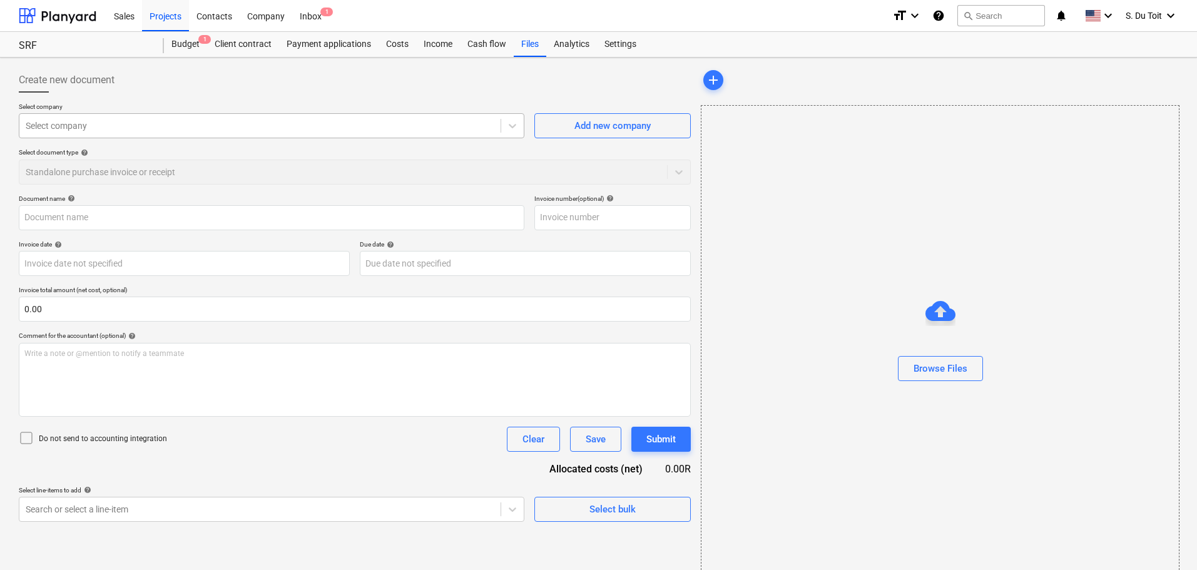
click at [140, 131] on div at bounding box center [260, 126] width 469 height 13
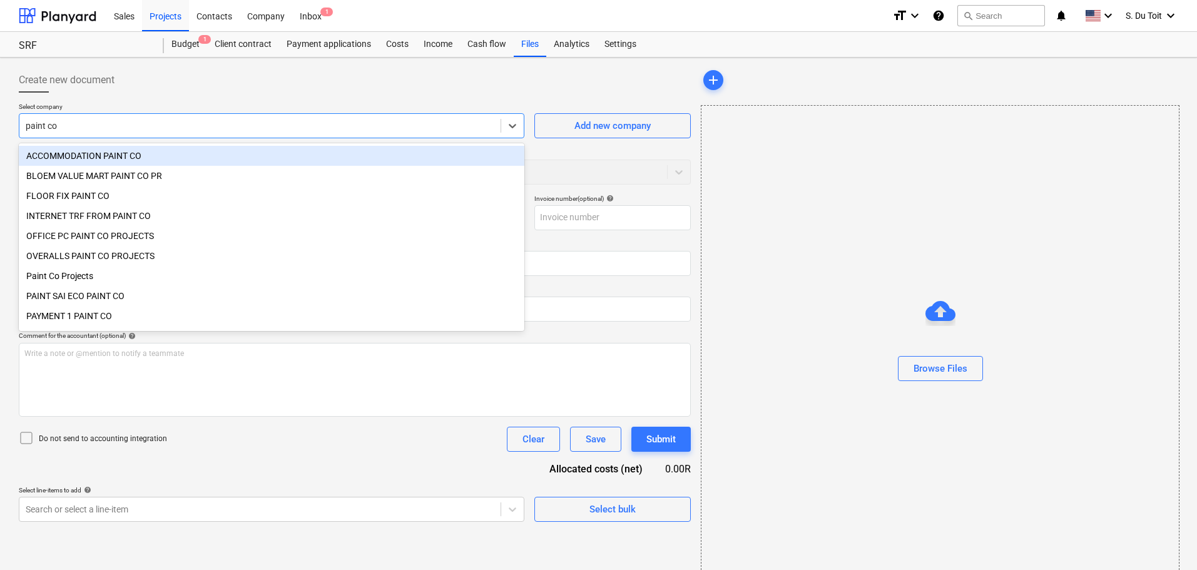
type input "paint co p"
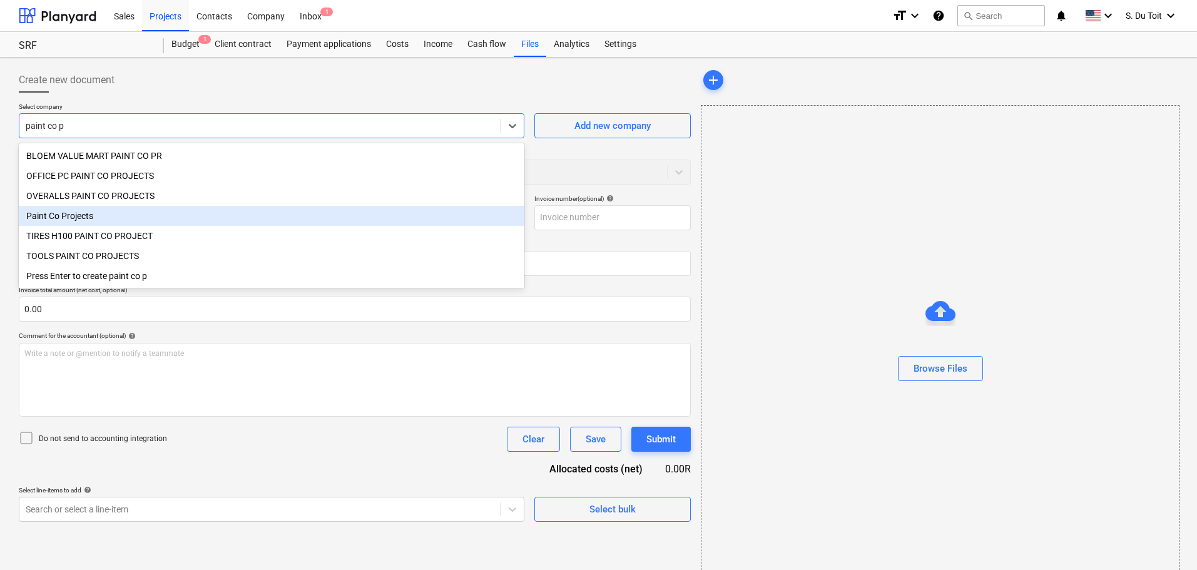
click at [141, 216] on div "Paint Co Projects" at bounding box center [272, 216] width 506 height 20
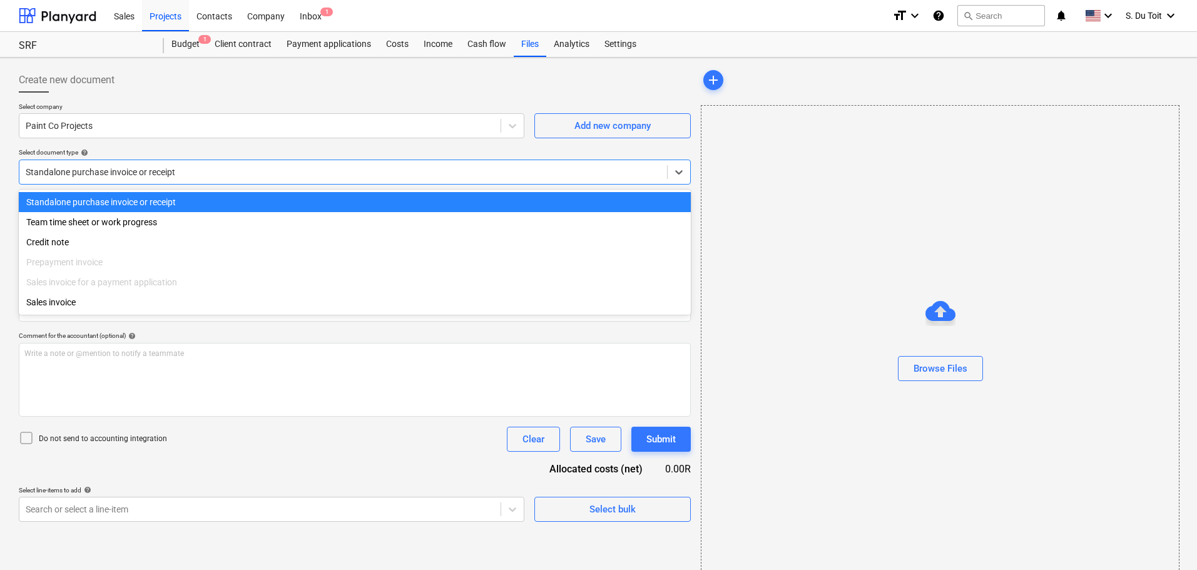
click at [153, 181] on div "Standalone purchase invoice or receipt" at bounding box center [355, 172] width 672 height 25
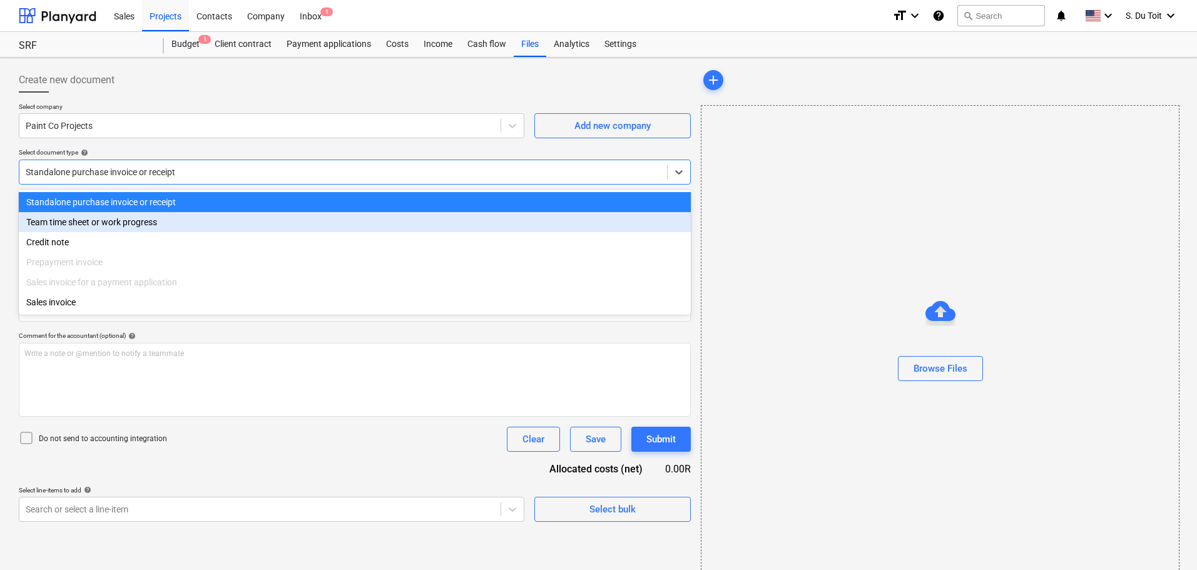
click at [166, 228] on div "Team time sheet or work progress" at bounding box center [355, 222] width 672 height 20
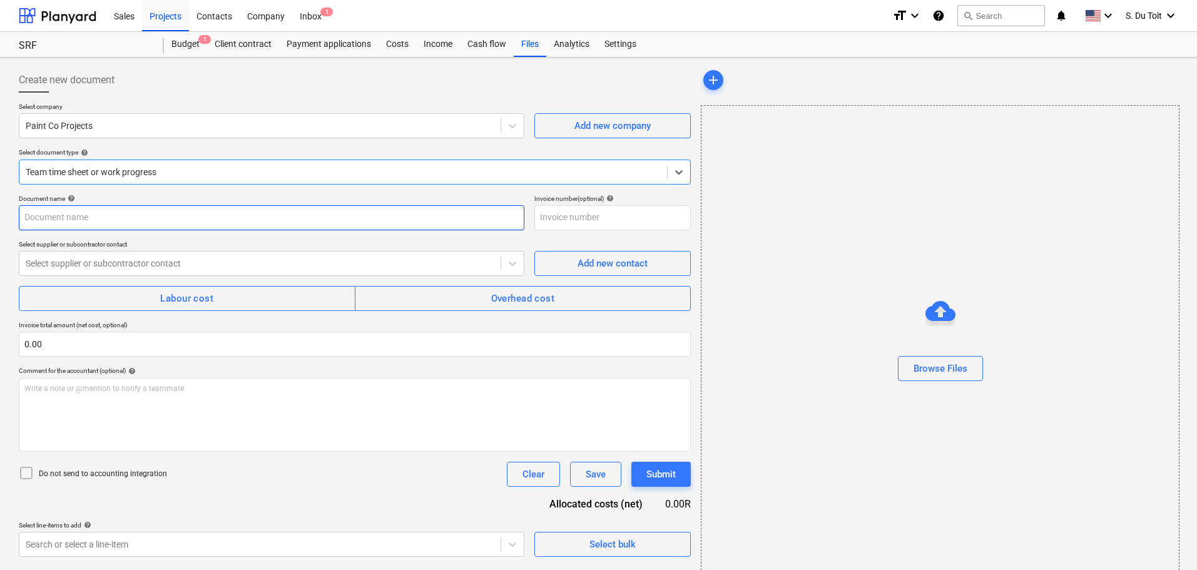
click at [149, 223] on input "text" at bounding box center [272, 217] width 506 height 25
type input "Costs till 10/10"
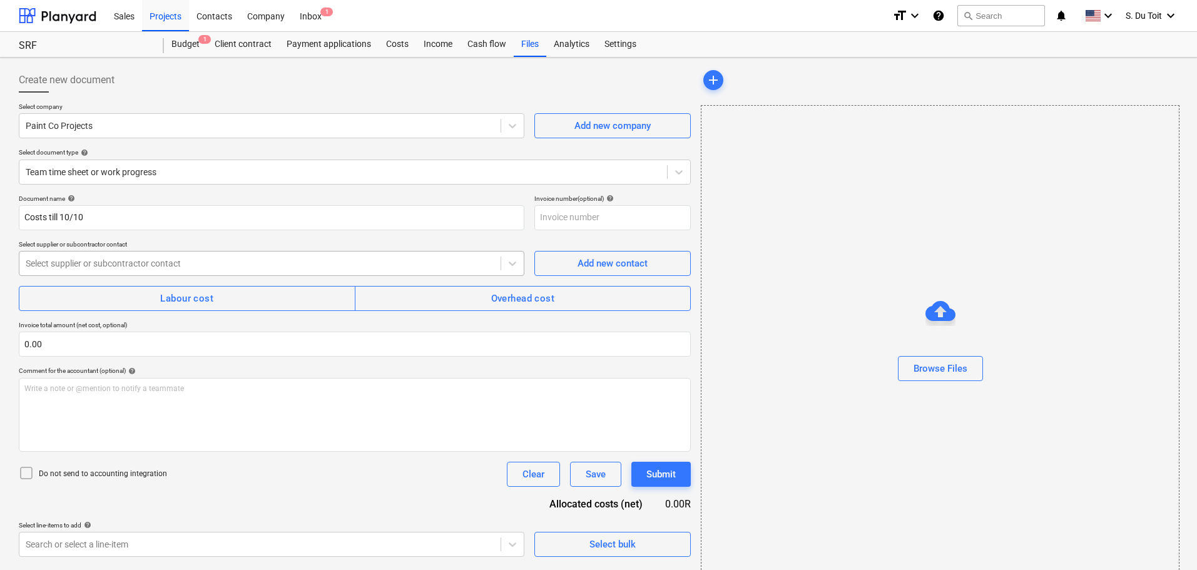
click at [157, 269] on div at bounding box center [260, 263] width 469 height 13
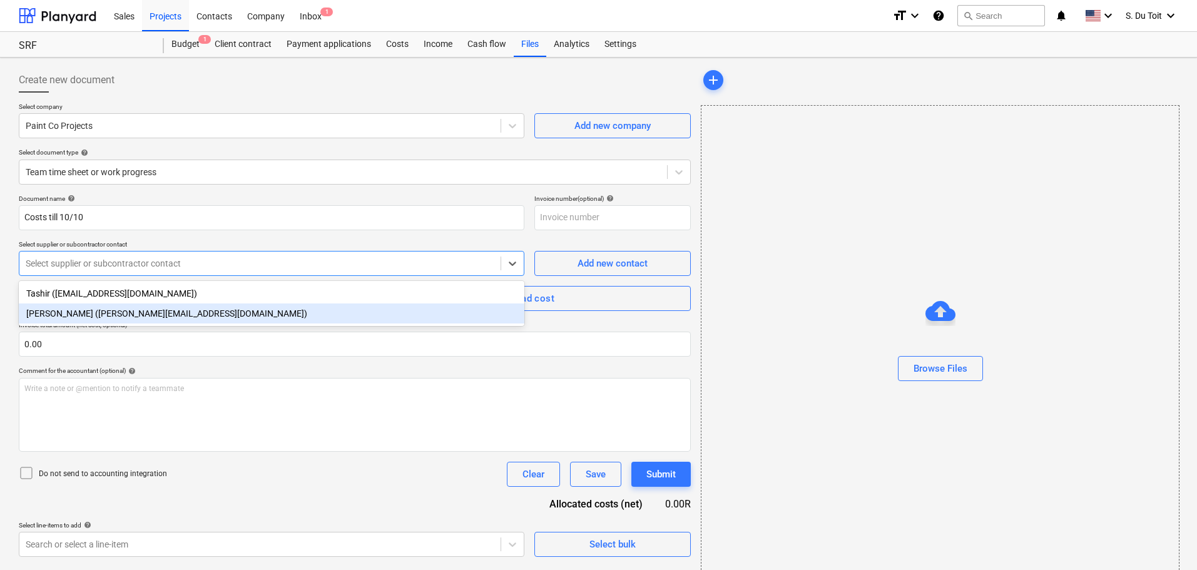
click at [158, 307] on div "[PERSON_NAME] ([PERSON_NAME][EMAIL_ADDRESS][DOMAIN_NAME])" at bounding box center [272, 313] width 506 height 20
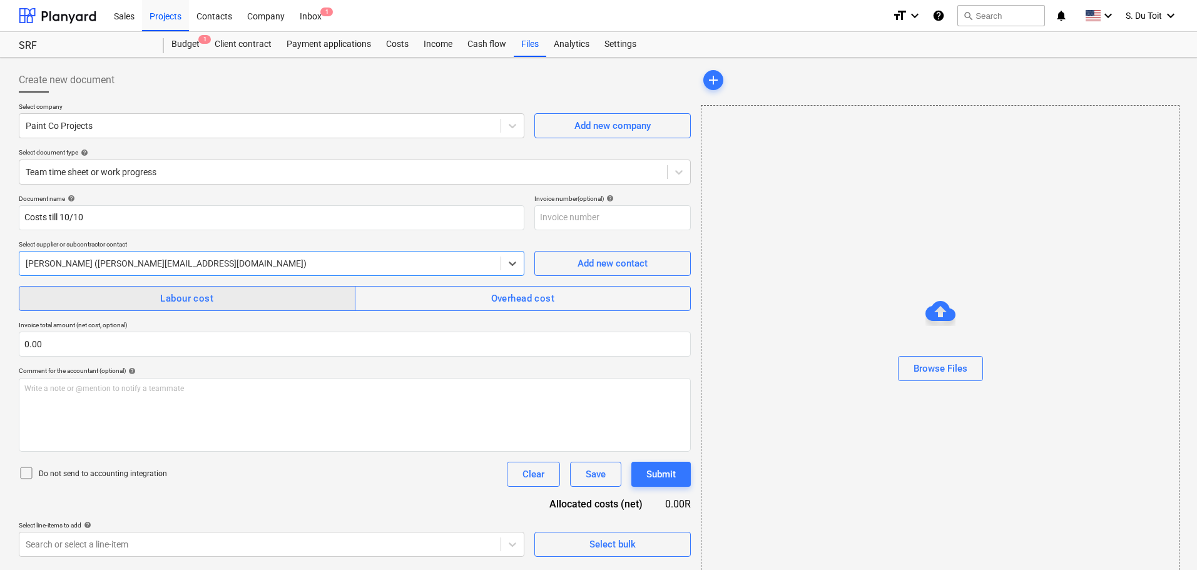
click at [172, 297] on div "Labour cost" at bounding box center [186, 298] width 53 height 16
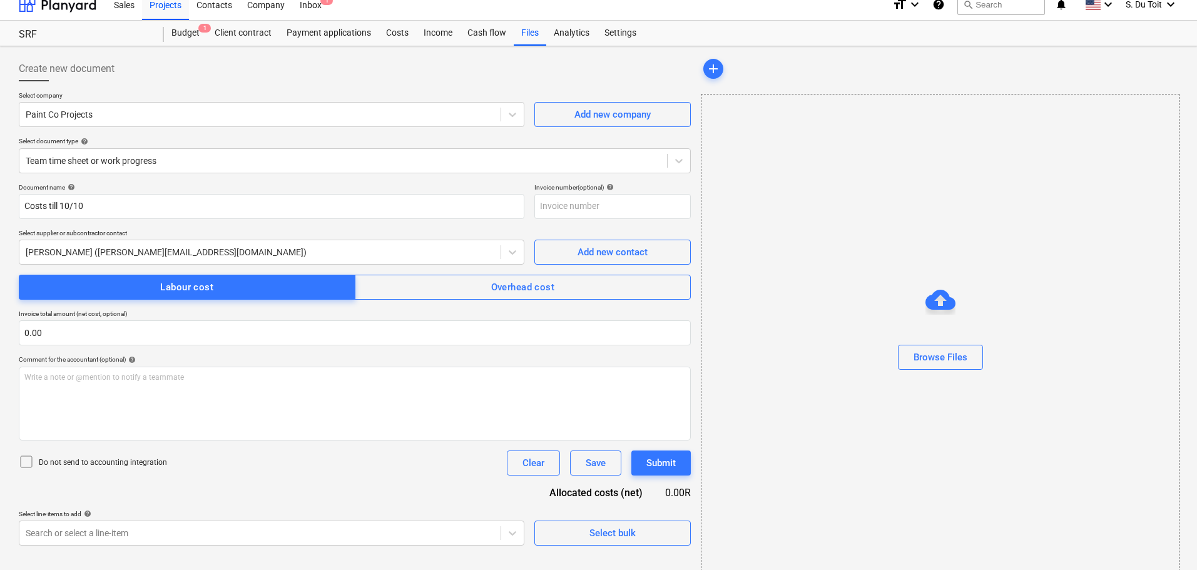
scroll to position [23, 0]
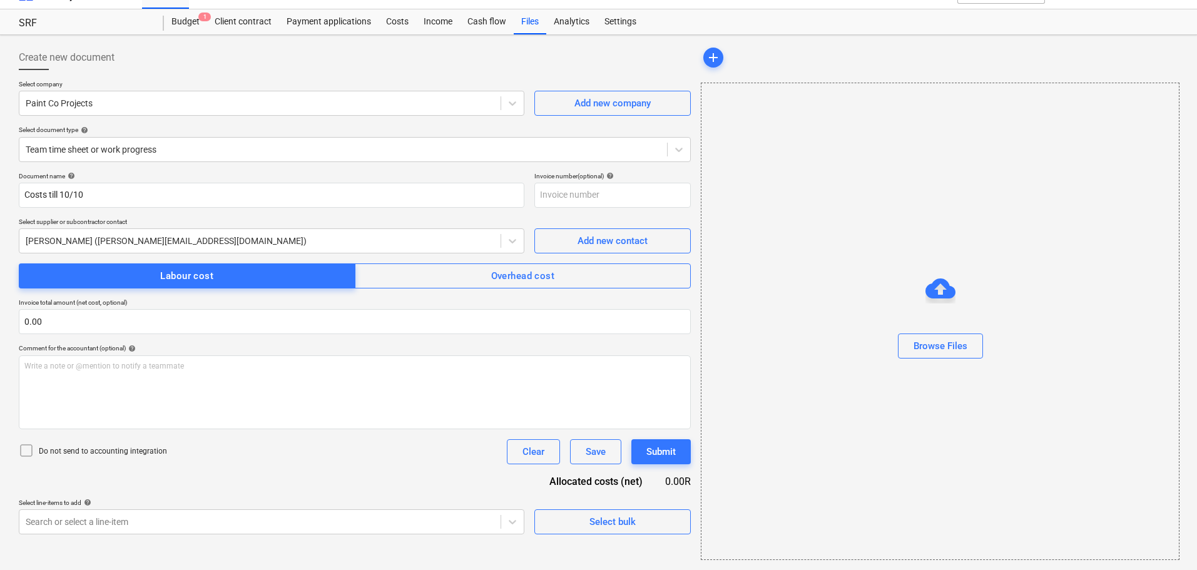
click at [39, 454] on p "Do not send to accounting integration" at bounding box center [103, 451] width 128 height 11
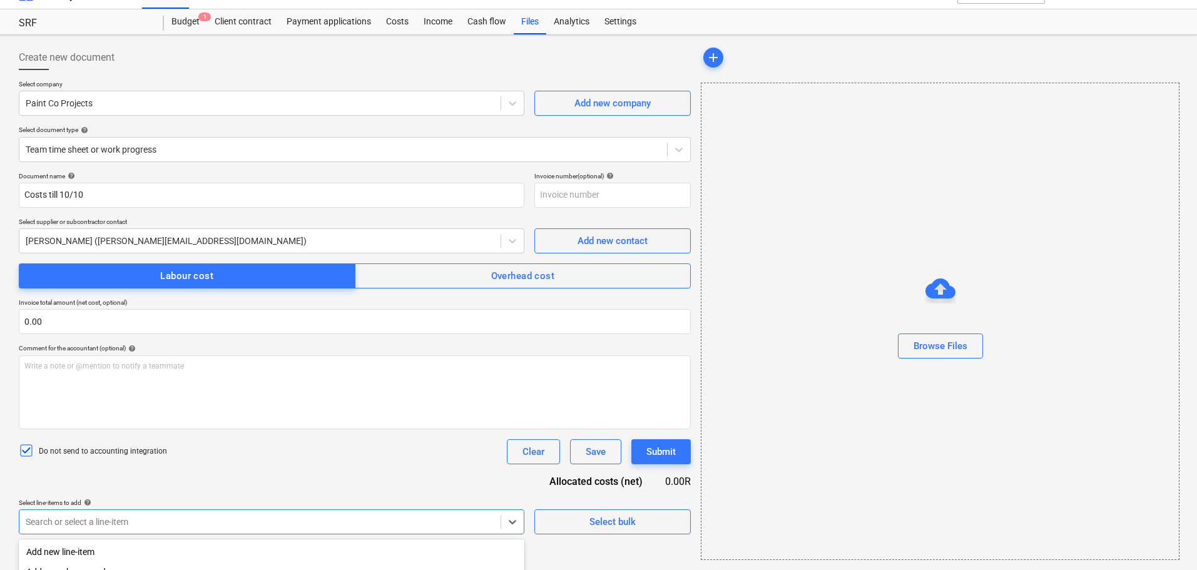
click at [106, 524] on body "Sales Projects Contacts Company Inbox 1 format_size keyboard_arrow_down help se…" at bounding box center [598, 262] width 1197 height 570
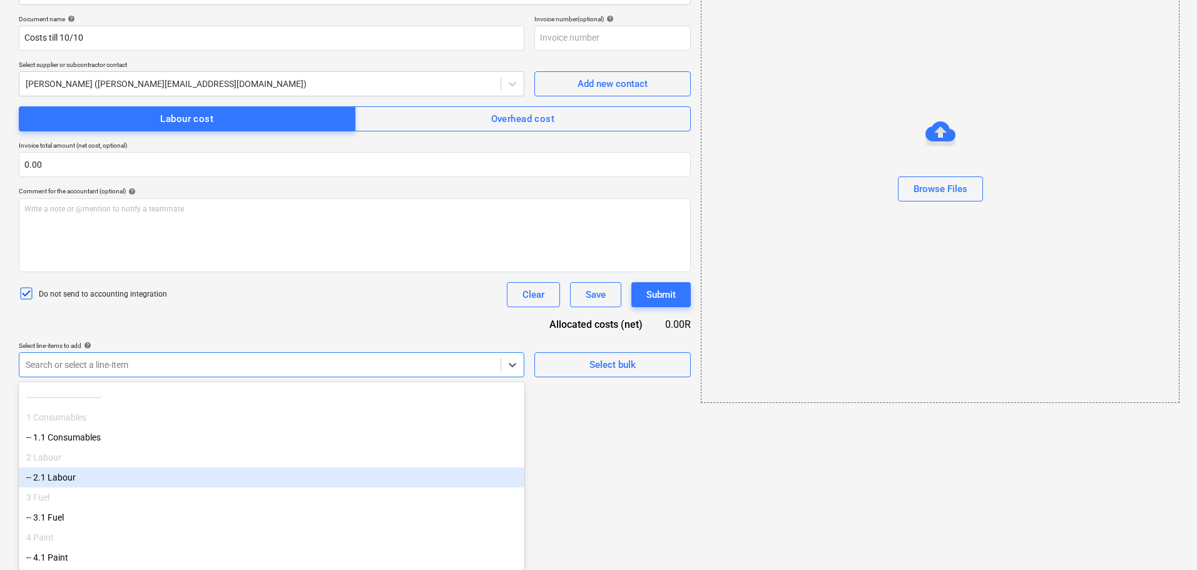
click at [153, 469] on div "-- 2.1 Labour" at bounding box center [272, 477] width 506 height 20
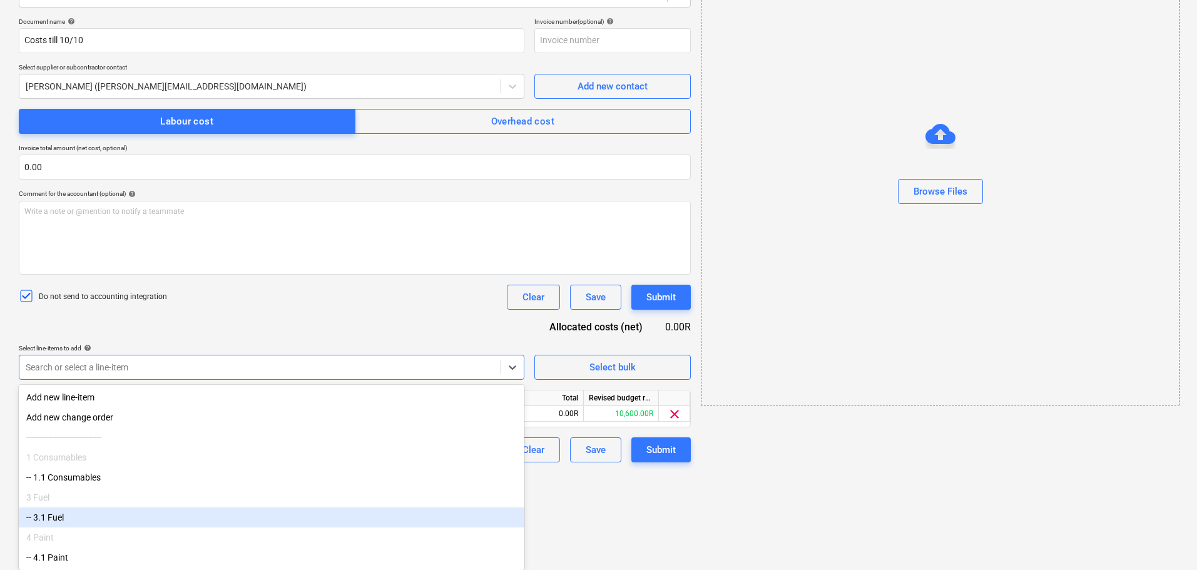
click at [152, 517] on div "-- 3.1 Fuel" at bounding box center [272, 517] width 506 height 20
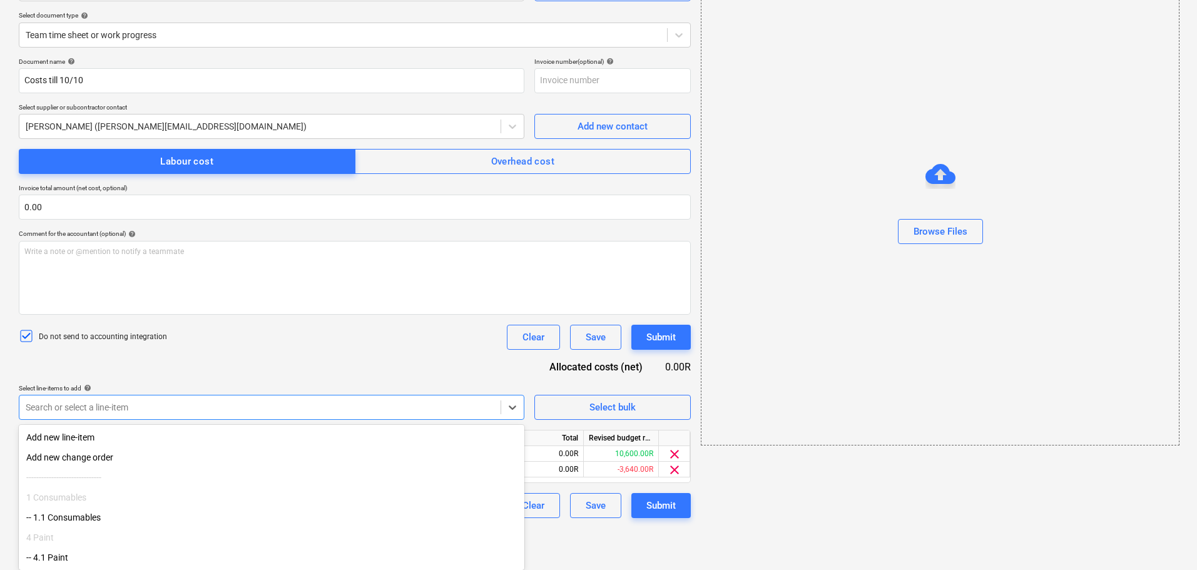
scroll to position [0, 0]
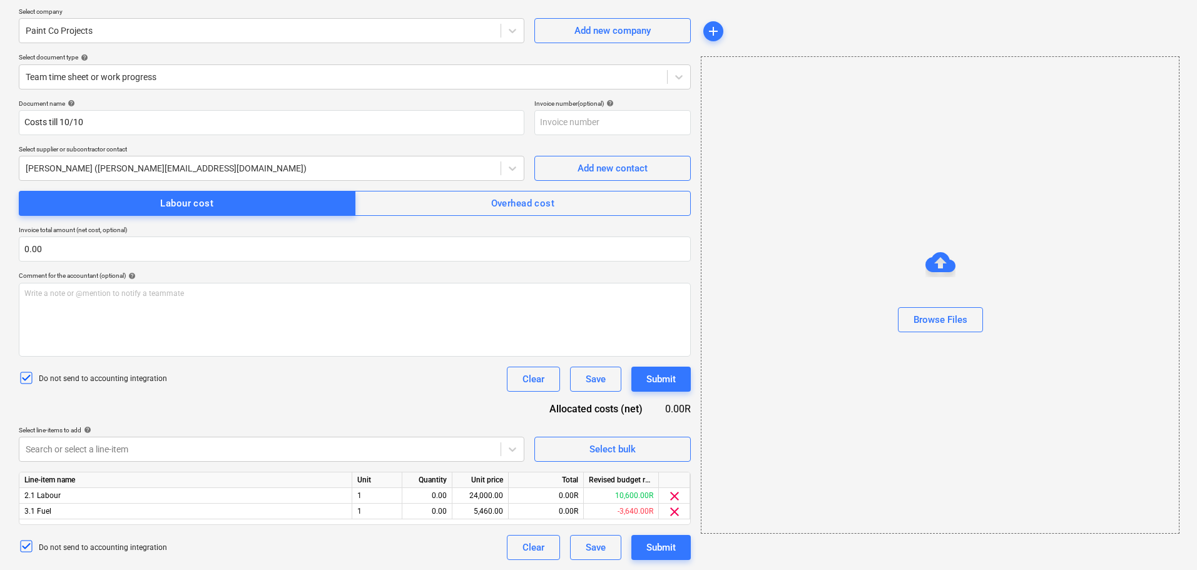
click at [864, 477] on div "add Browse Files" at bounding box center [939, 266] width 487 height 598
click at [432, 494] on div "0.00" at bounding box center [426, 496] width 39 height 16
type input "1"
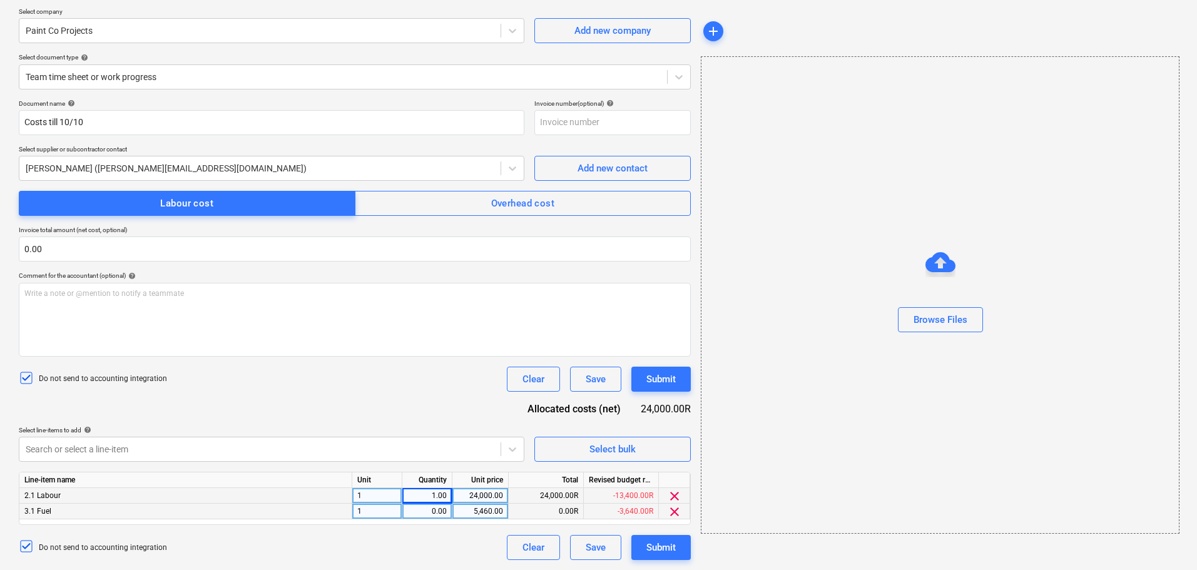
click at [433, 514] on div "0.00" at bounding box center [426, 512] width 39 height 16
type input "1"
click at [496, 495] on div "24,000.00" at bounding box center [480, 496] width 46 height 16
click at [74, 317] on div "Write a note or @mention to notify a teammate [PERSON_NAME]" at bounding box center [355, 320] width 672 height 74
click at [497, 496] on div "24,000.00" at bounding box center [480, 496] width 46 height 16
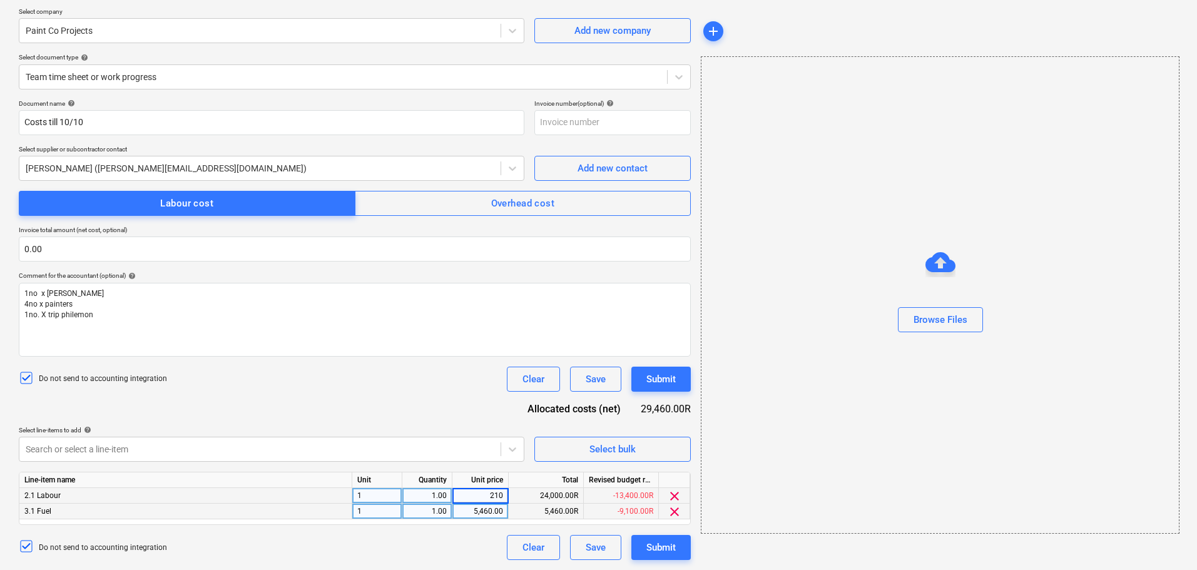
type input "2100"
click at [492, 506] on div "5,460.00" at bounding box center [480, 512] width 46 height 16
type input "910"
click at [663, 390] on button "Submit" at bounding box center [660, 379] width 59 height 25
